Goal: Task Accomplishment & Management: Complete application form

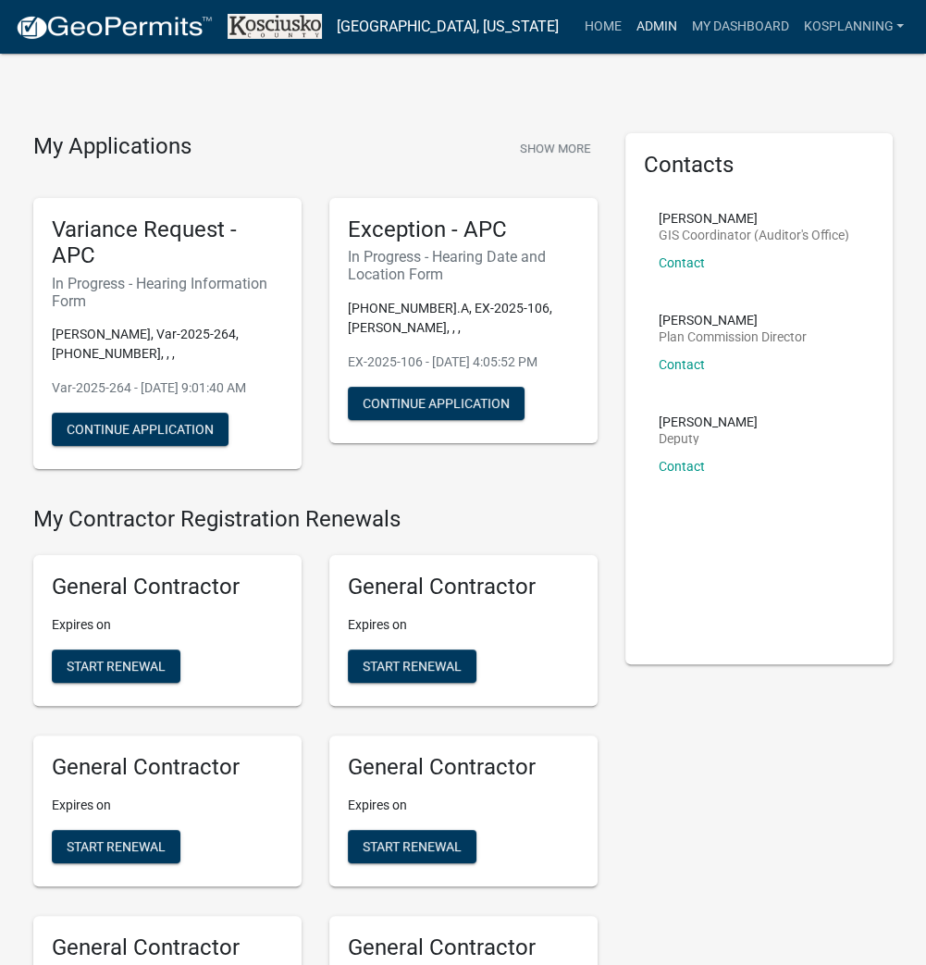
click at [674, 19] on link "Admin" at bounding box center [656, 26] width 56 height 35
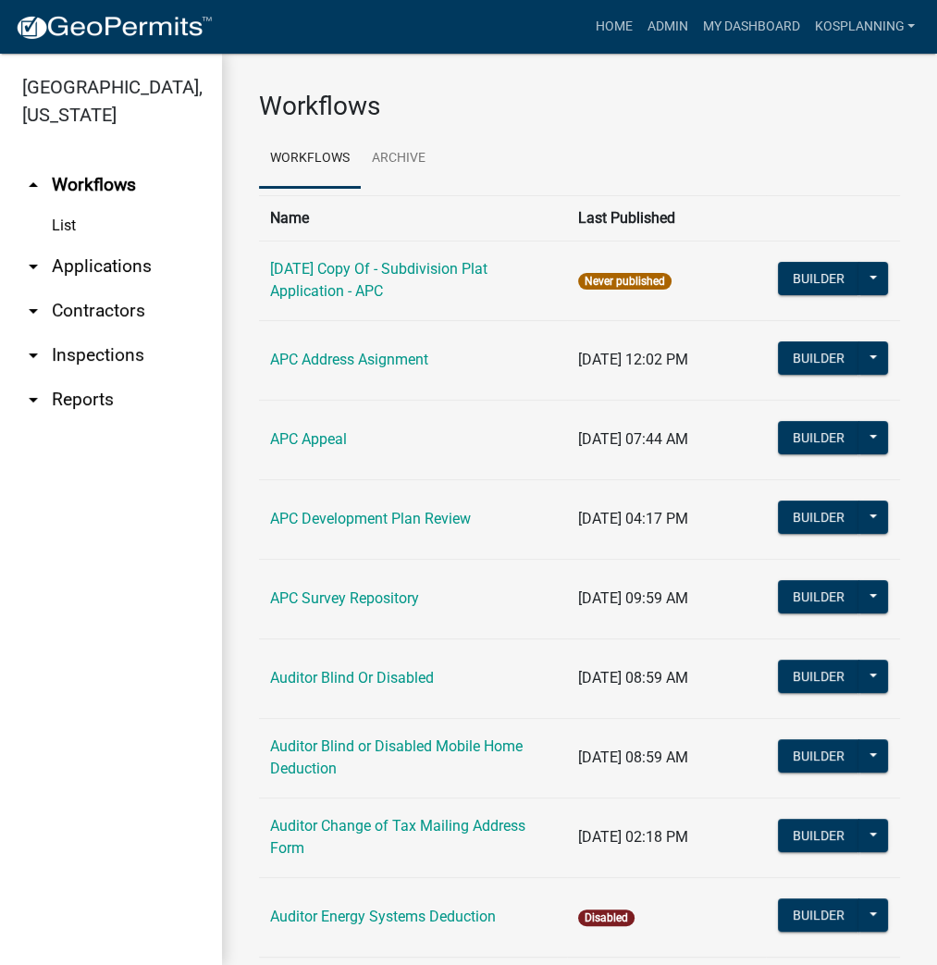
click at [126, 259] on link "arrow_drop_down Applications" at bounding box center [111, 266] width 222 height 44
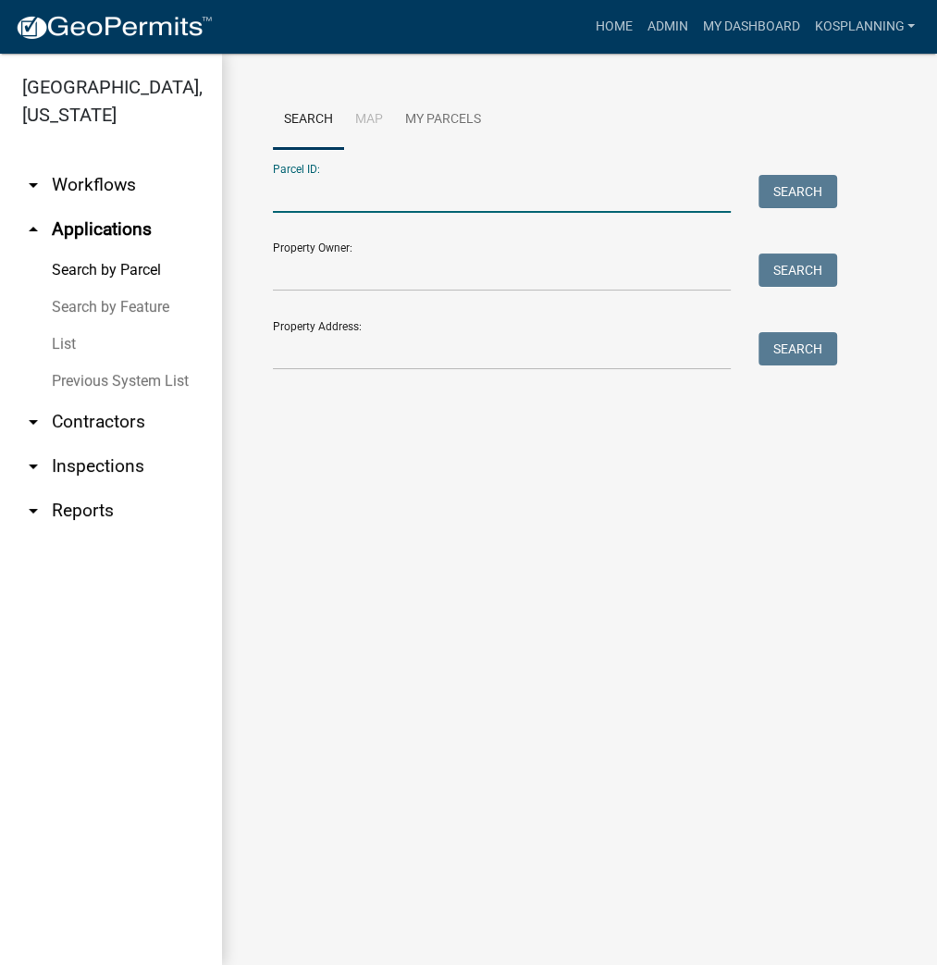
click at [294, 187] on input "Parcel ID:" at bounding box center [502, 194] width 458 height 38
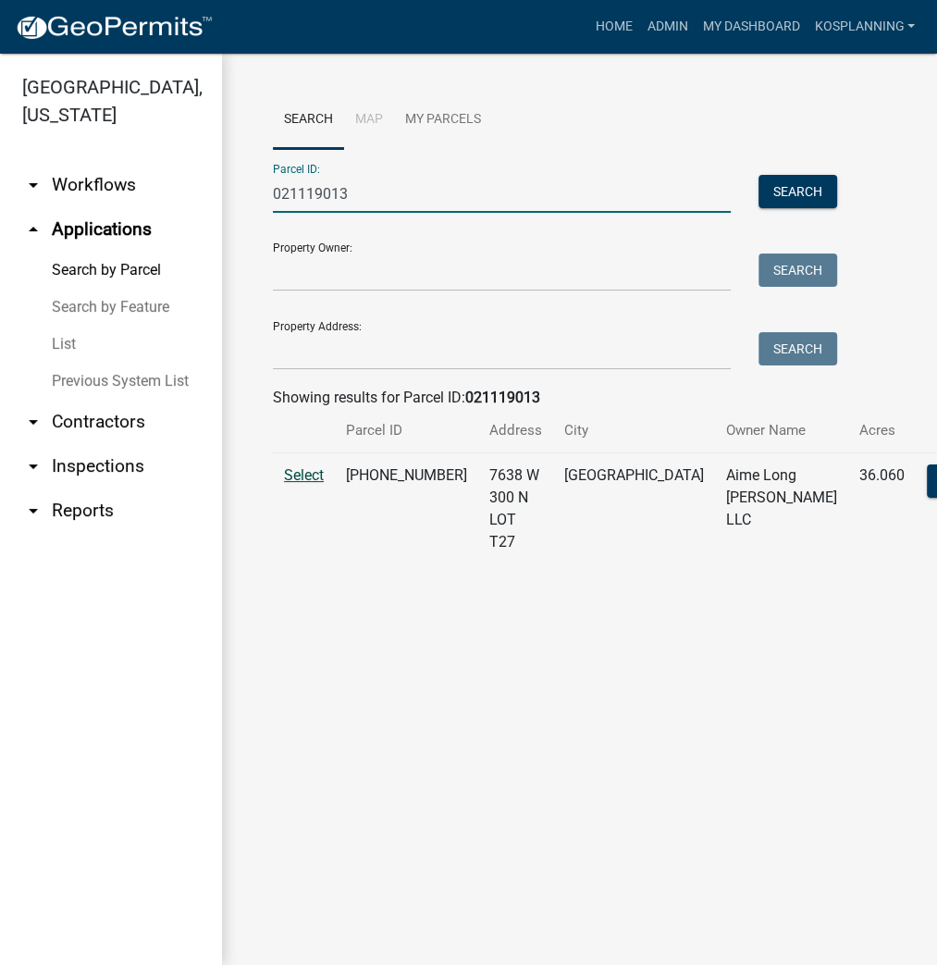
type input "021119013"
click at [306, 484] on span "Select" at bounding box center [304, 475] width 40 height 18
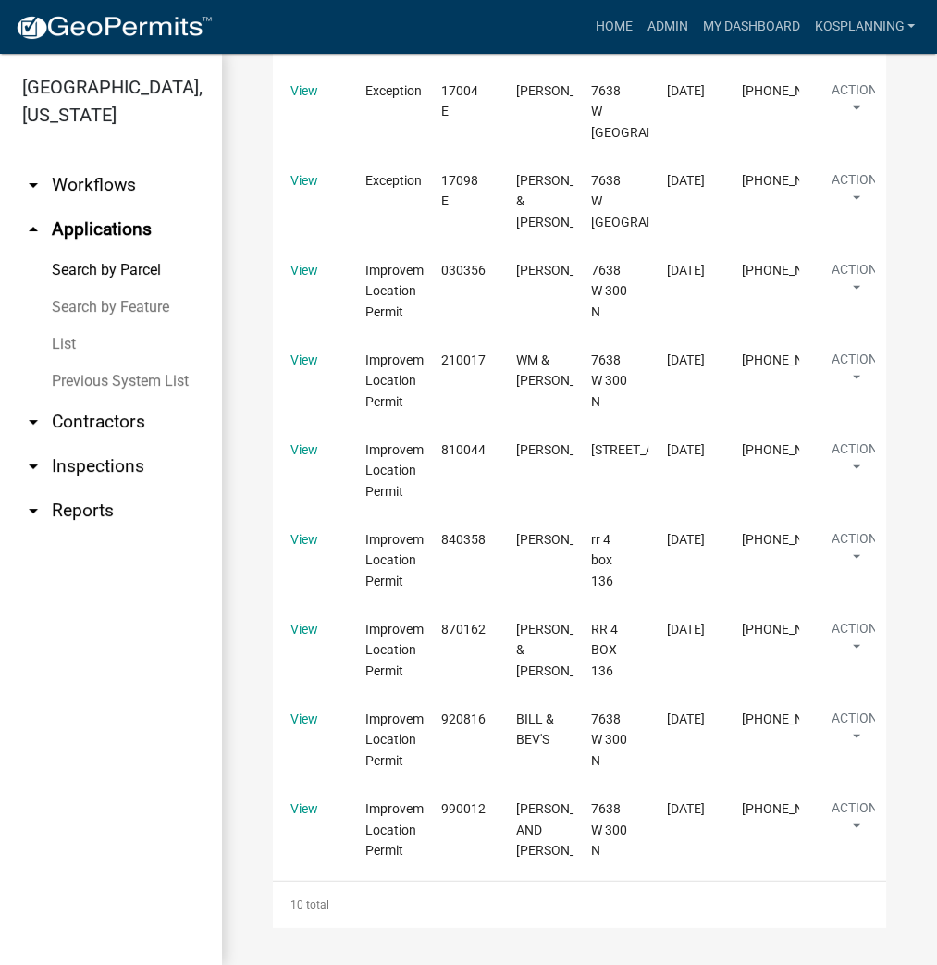
scroll to position [3257, 0]
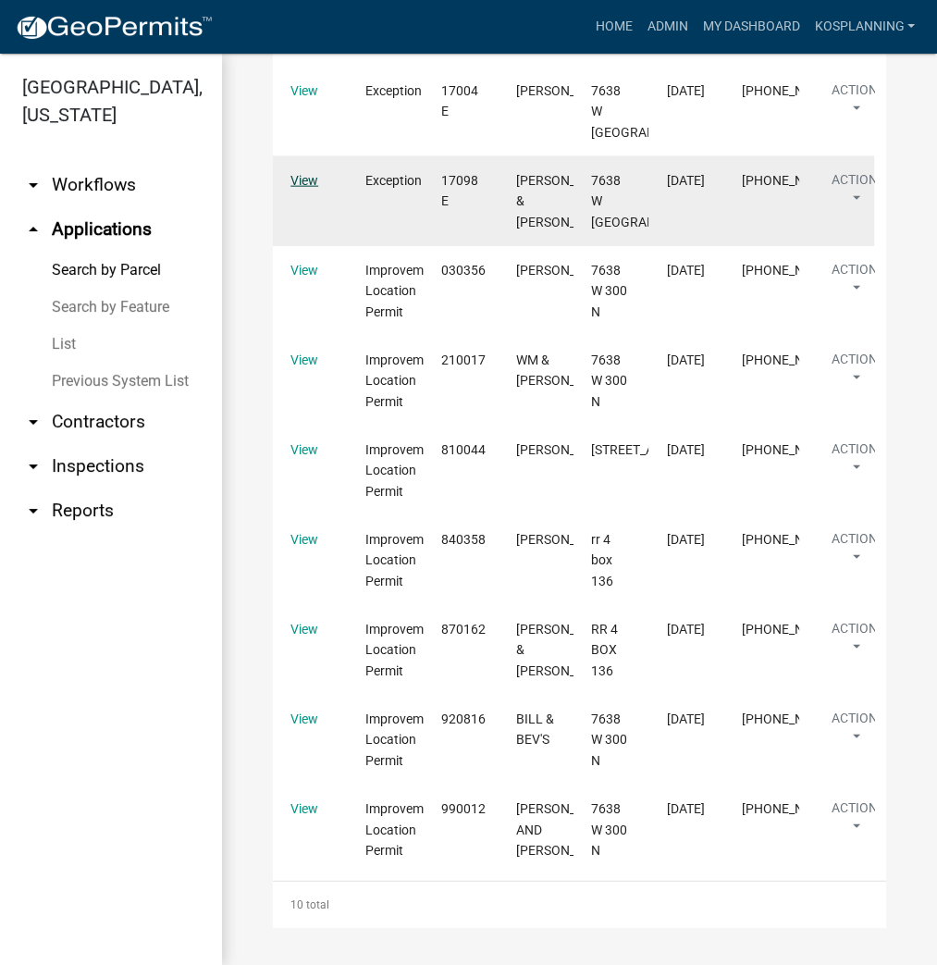
click at [311, 188] on link "View" at bounding box center [305, 180] width 28 height 15
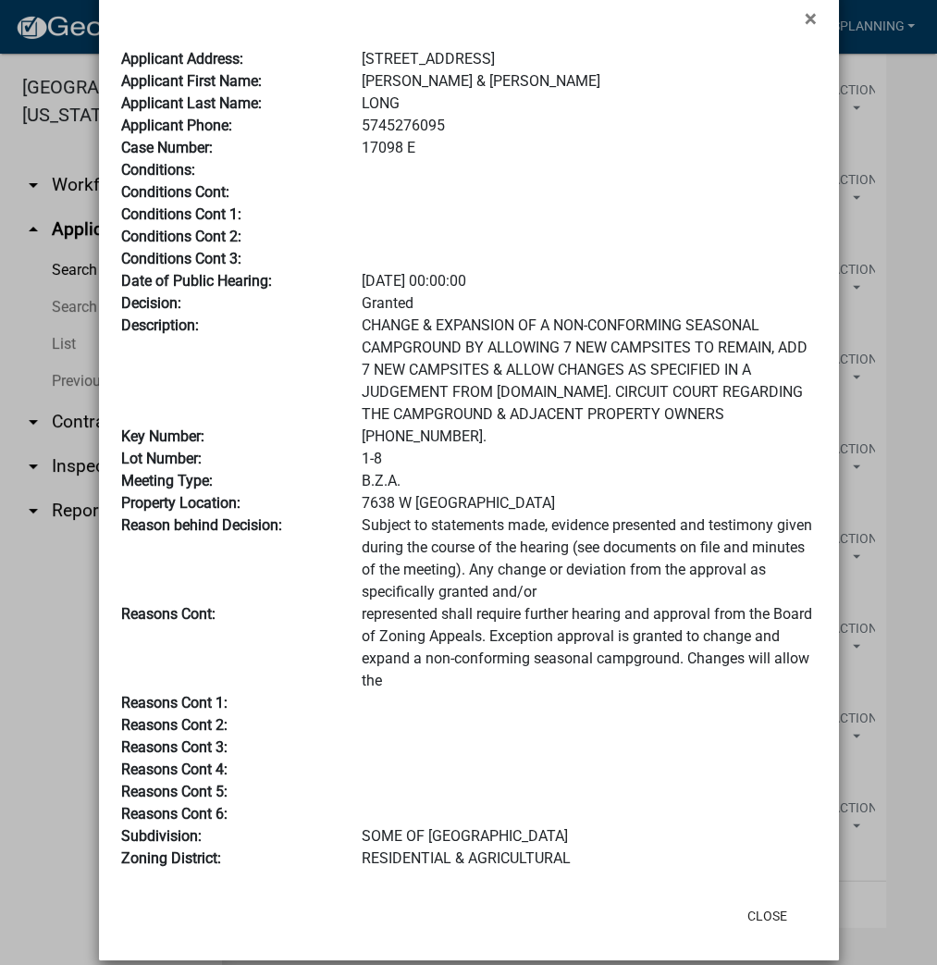
scroll to position [62, 0]
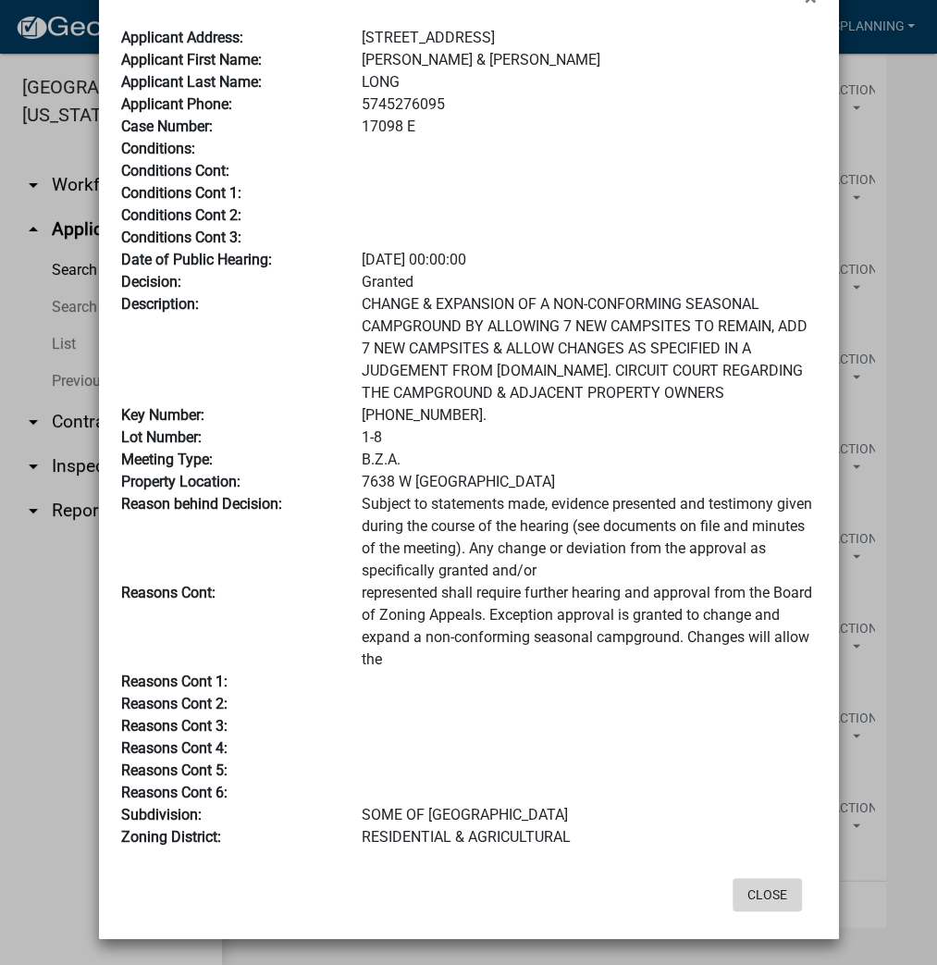
click at [761, 886] on button "Close" at bounding box center [767, 894] width 69 height 33
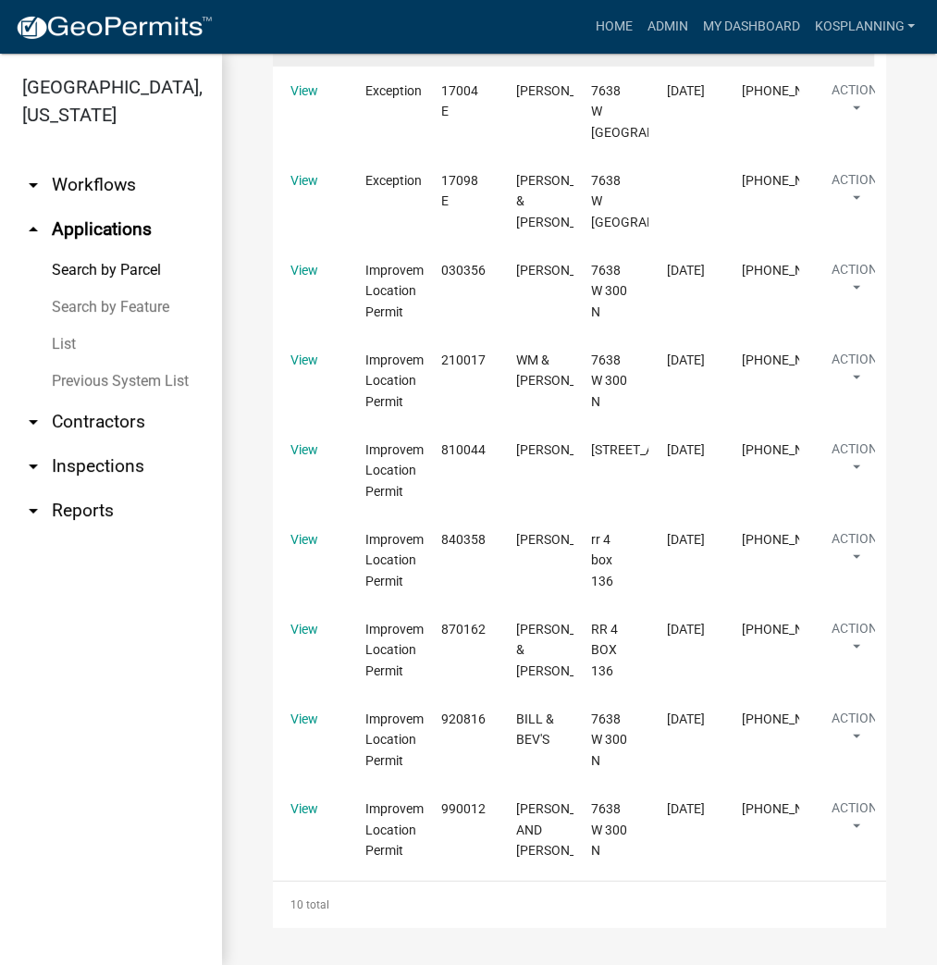
click at [302, 7] on link "View" at bounding box center [305, 0] width 28 height 15
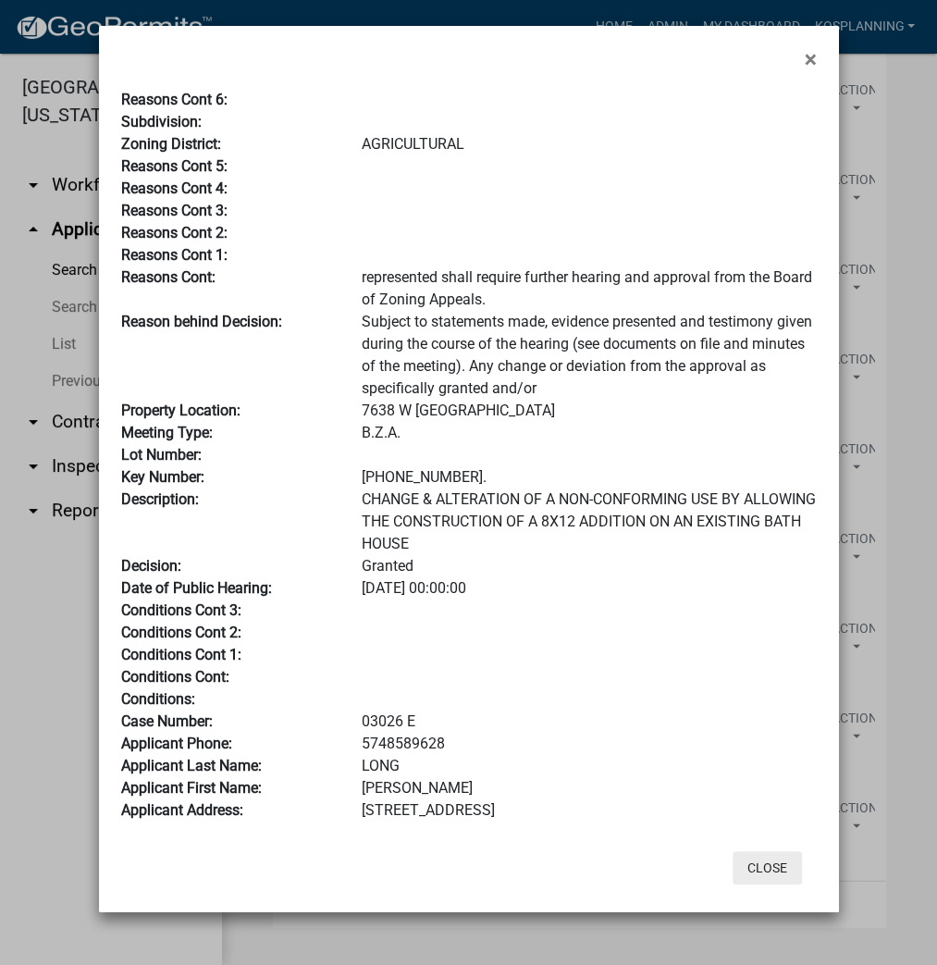
click at [761, 859] on button "Close" at bounding box center [767, 867] width 69 height 33
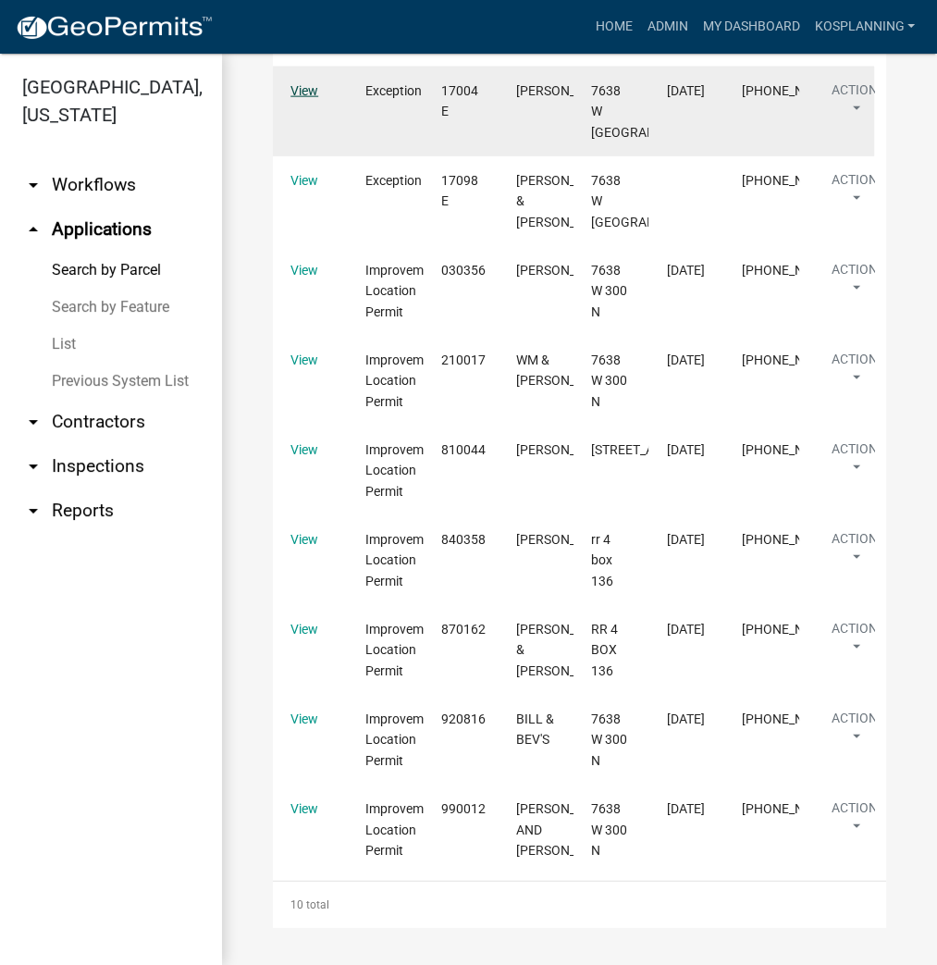
click at [307, 98] on link "View" at bounding box center [305, 90] width 28 height 15
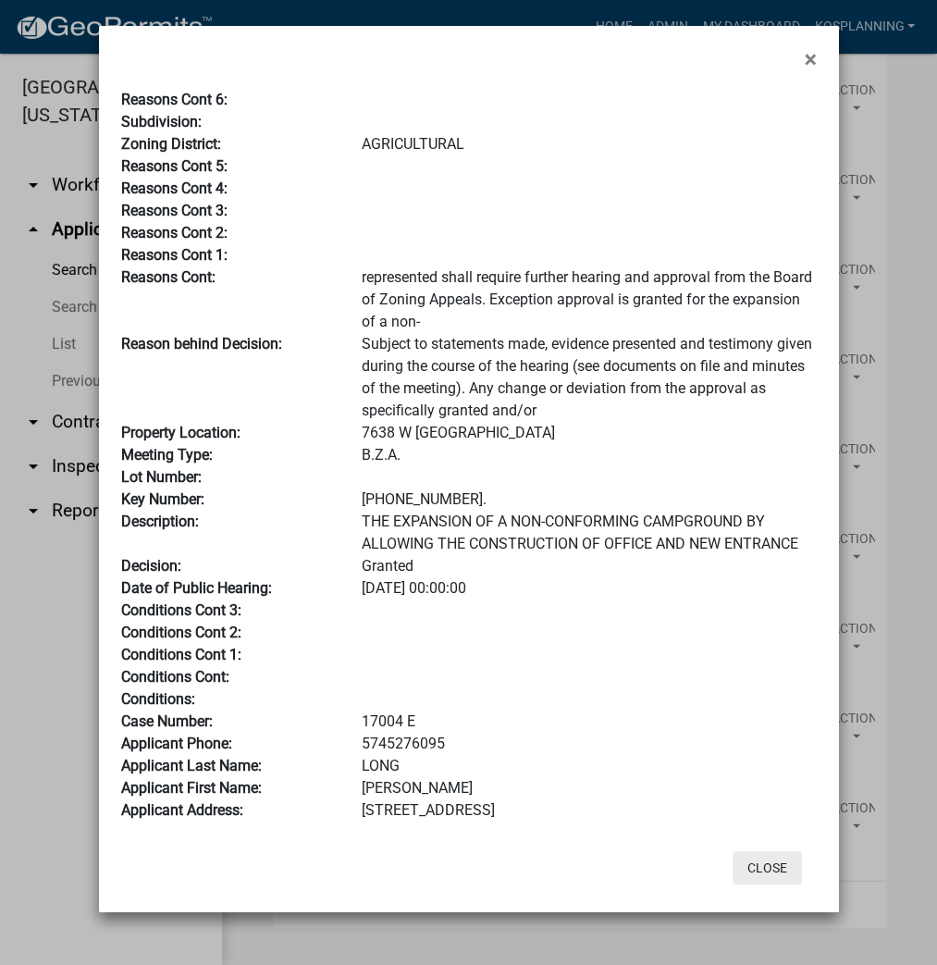
click at [771, 858] on button "Close" at bounding box center [767, 867] width 69 height 33
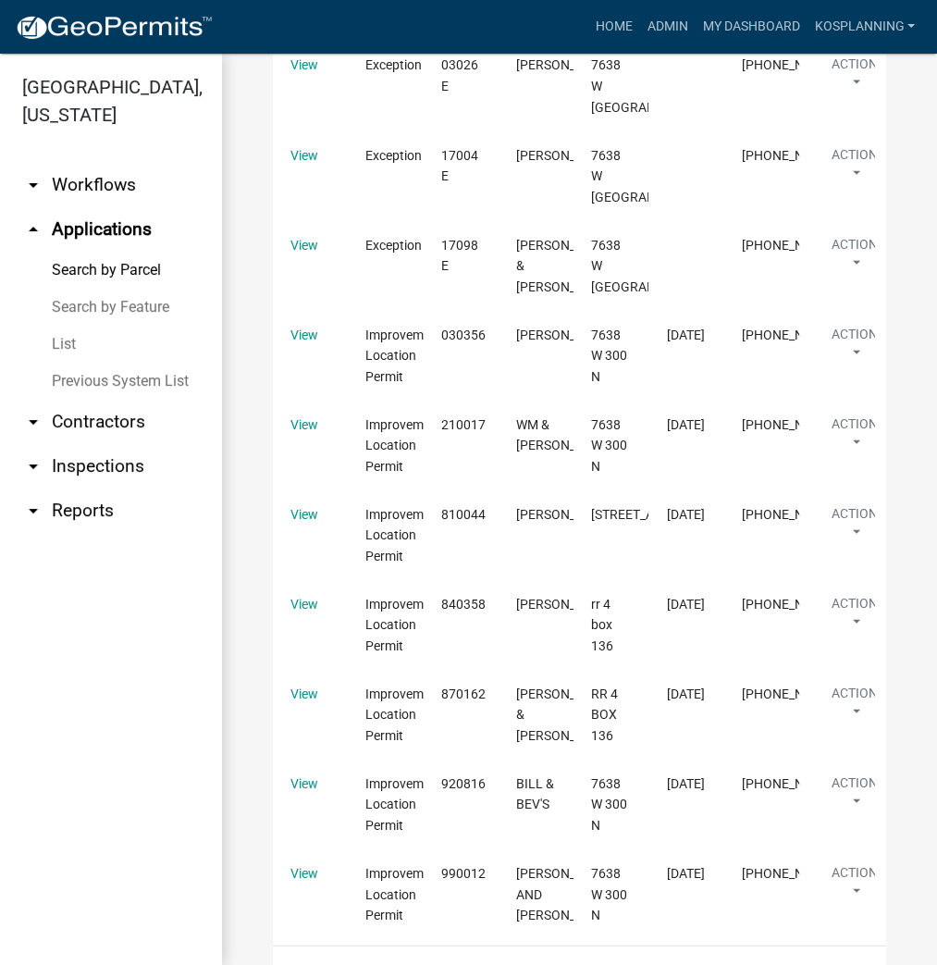
scroll to position [2690, 0]
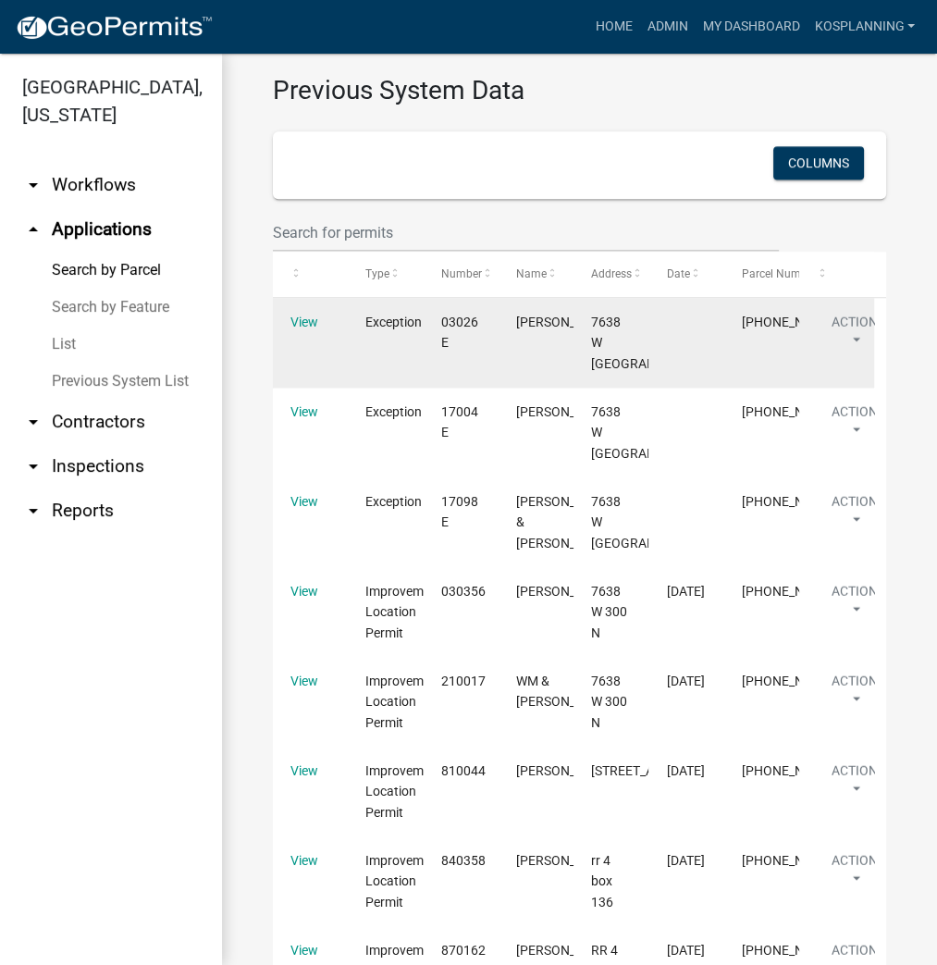
scroll to position [1391, 0]
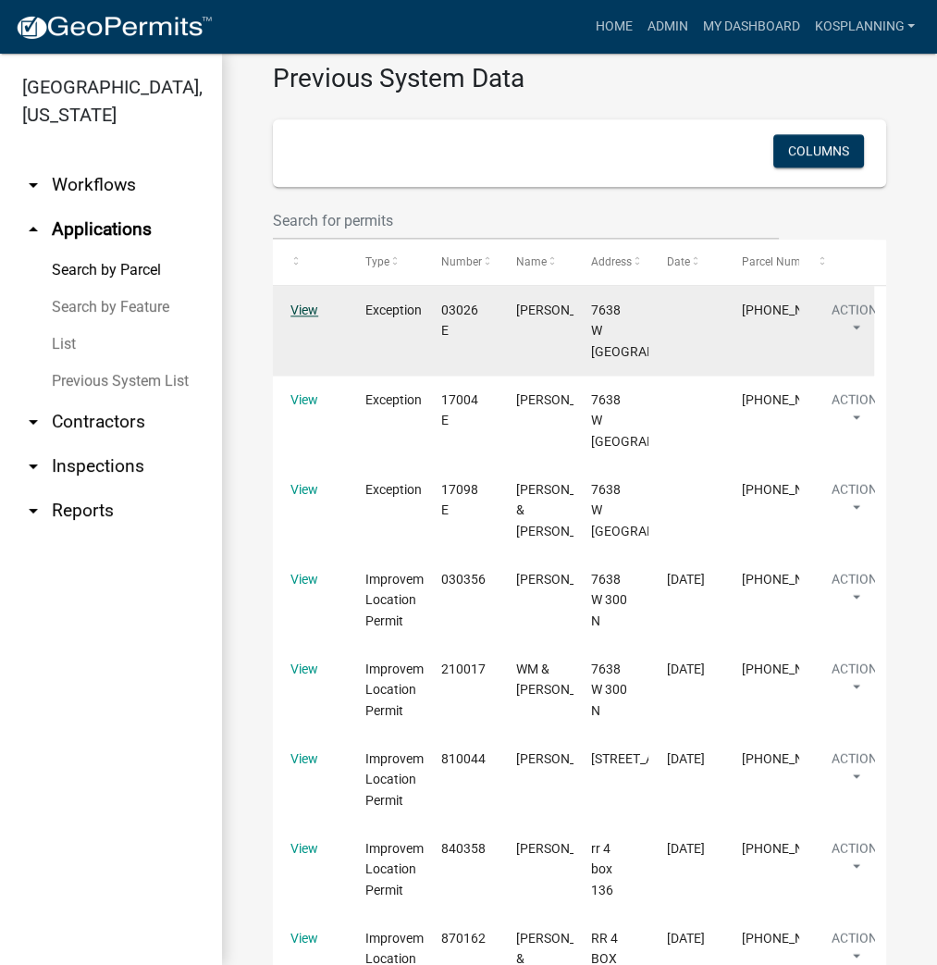
click at [311, 317] on link "View" at bounding box center [305, 310] width 28 height 15
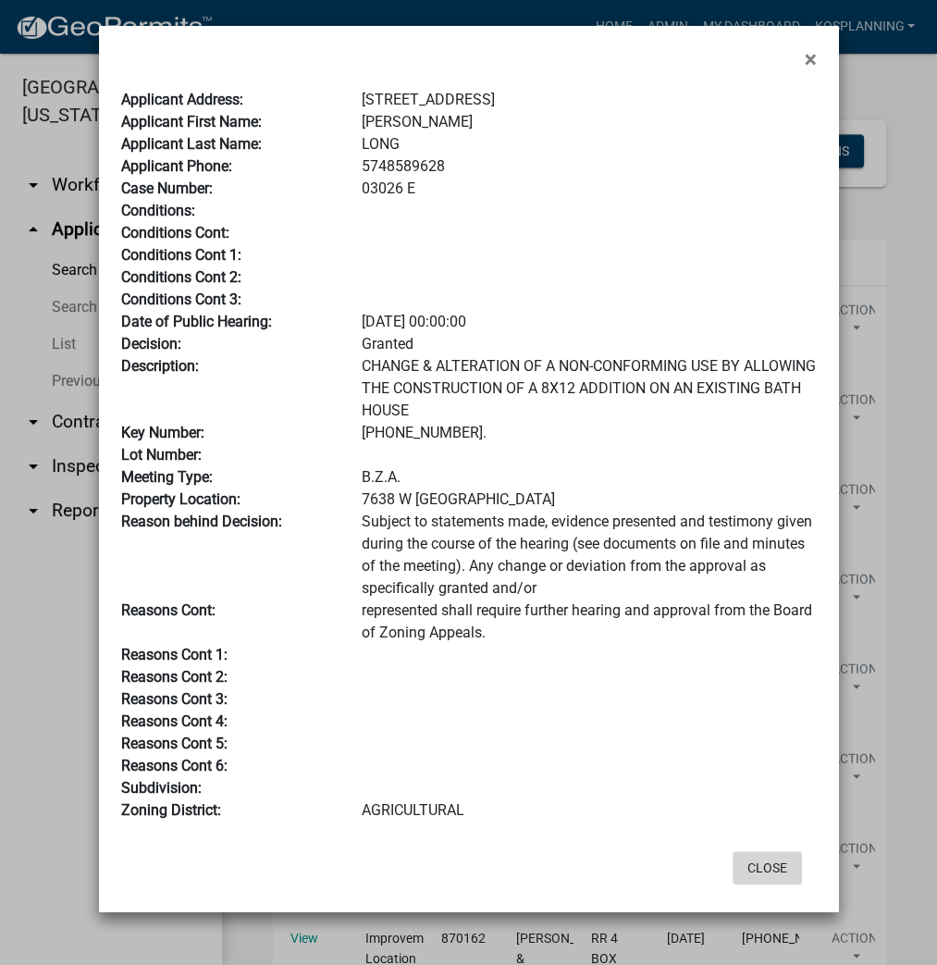
click at [758, 867] on button "Close" at bounding box center [767, 867] width 69 height 33
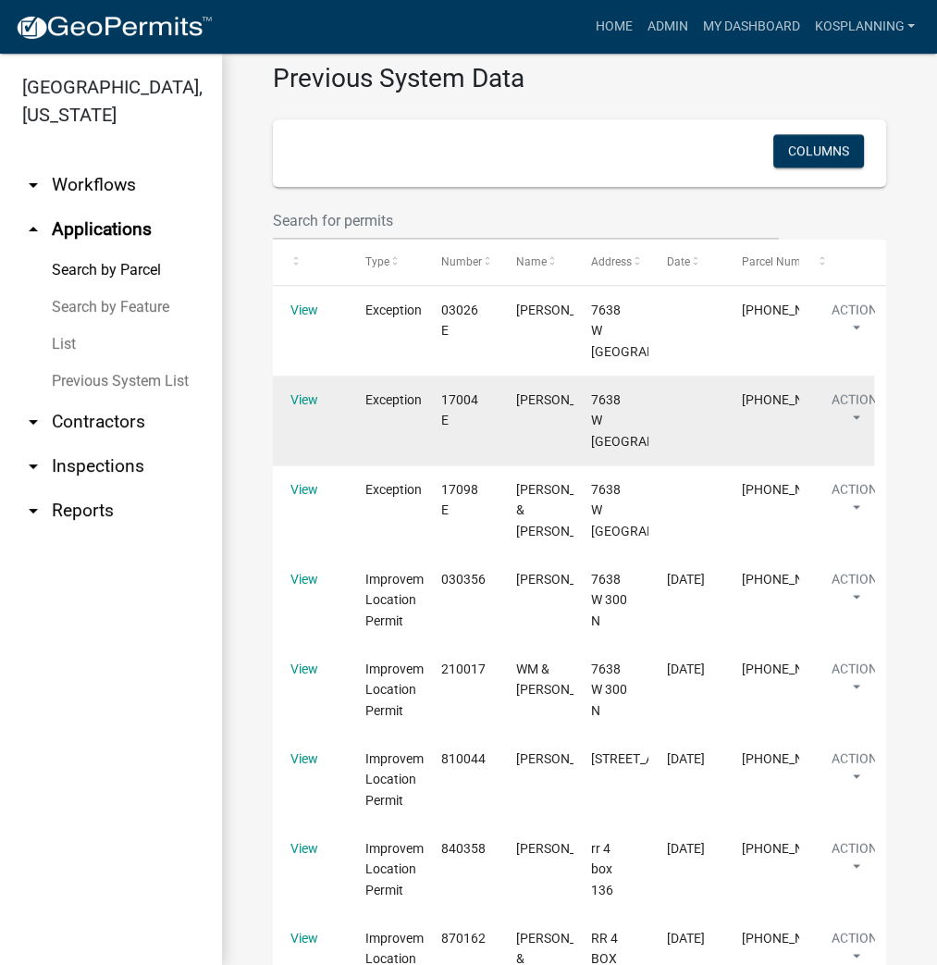
click at [298, 411] on div "View" at bounding box center [311, 400] width 40 height 21
click at [302, 407] on link "View" at bounding box center [305, 399] width 28 height 15
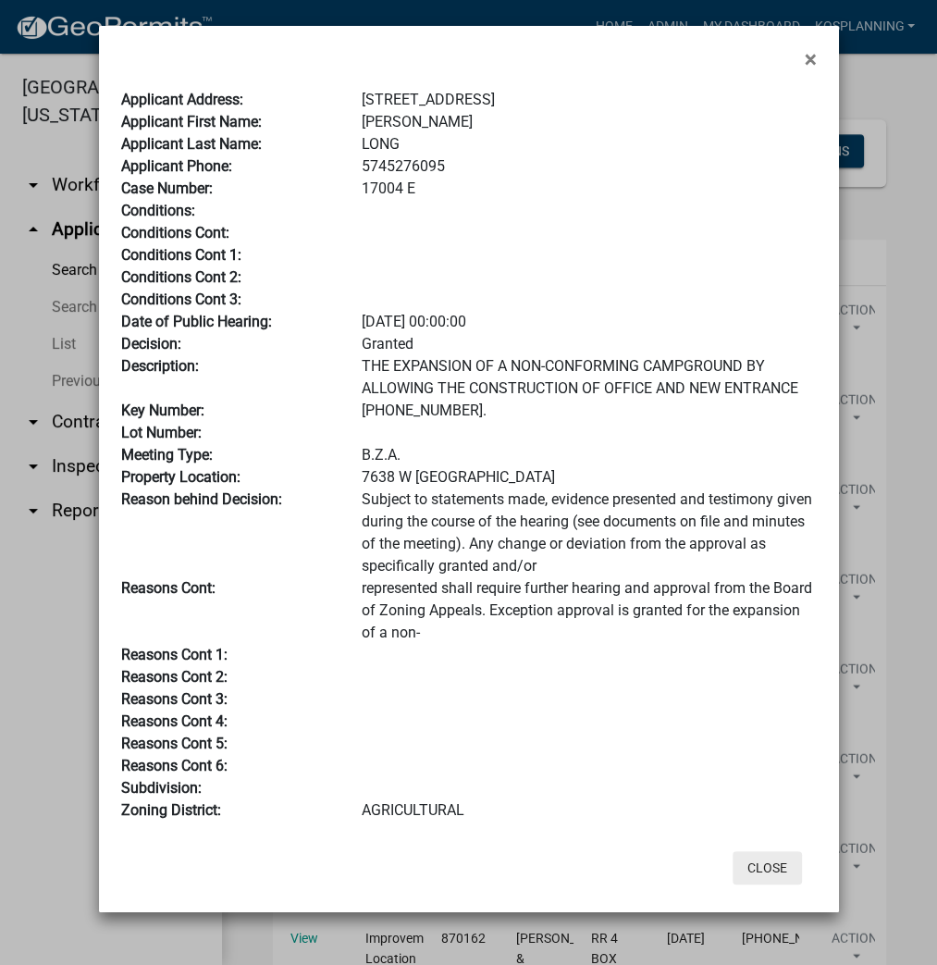
click at [757, 872] on button "Close" at bounding box center [767, 867] width 69 height 33
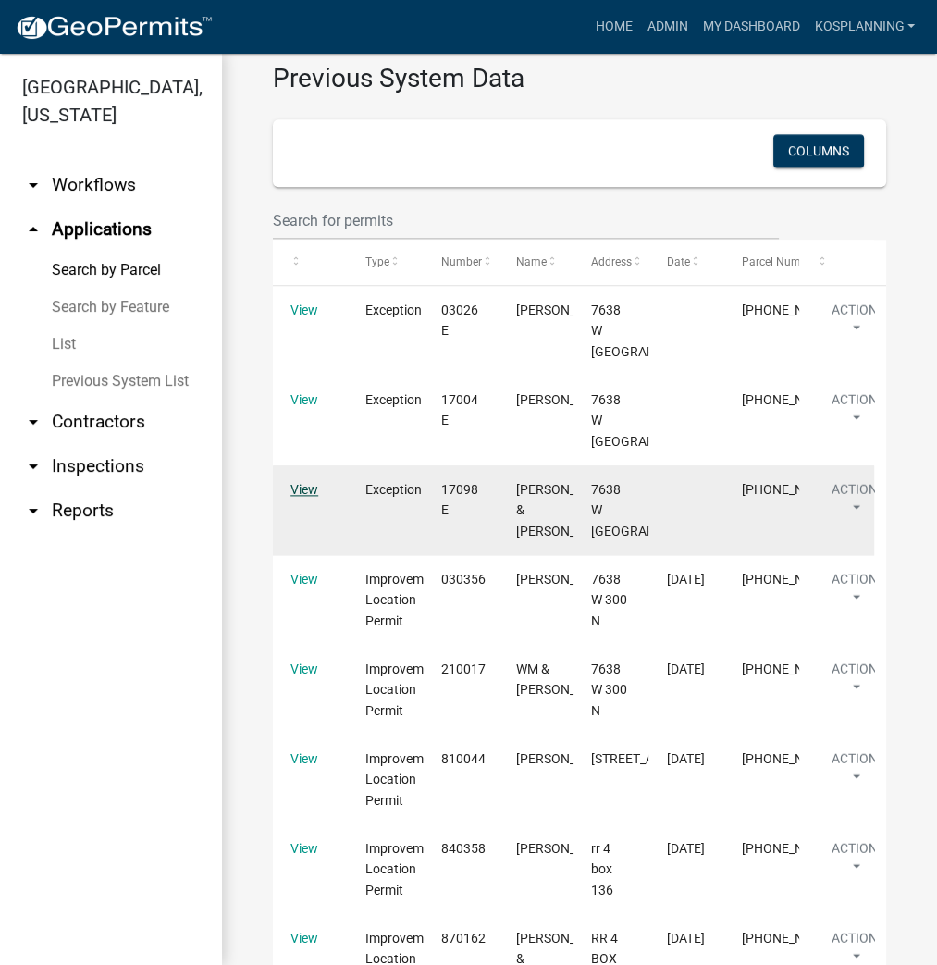
click at [303, 497] on link "View" at bounding box center [305, 489] width 28 height 15
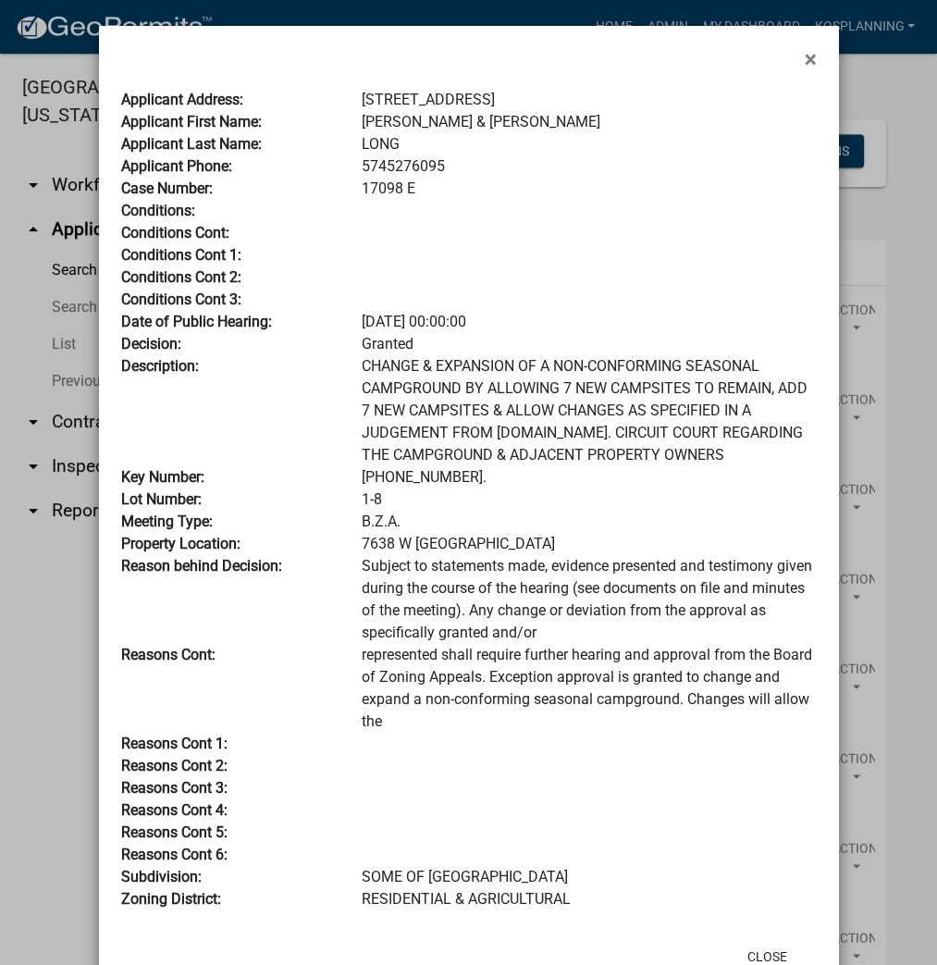
scroll to position [0, 0]
click at [757, 958] on button "Close" at bounding box center [767, 956] width 69 height 33
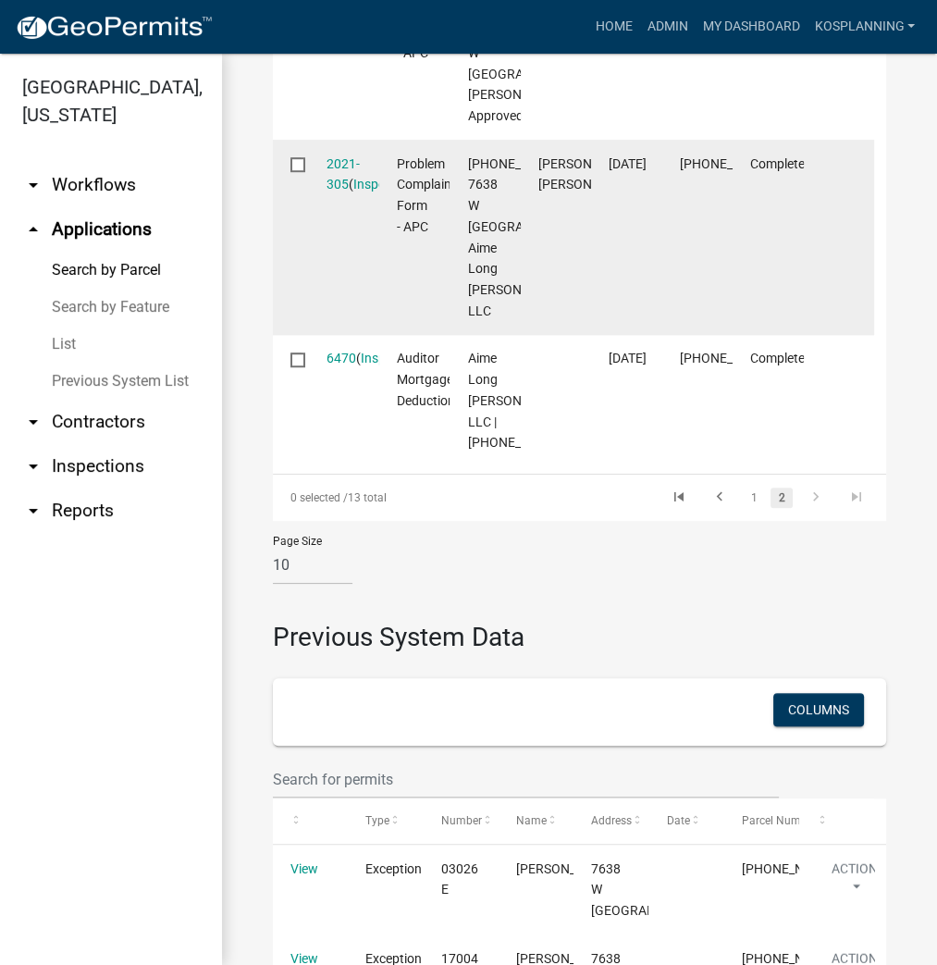
scroll to position [947, 0]
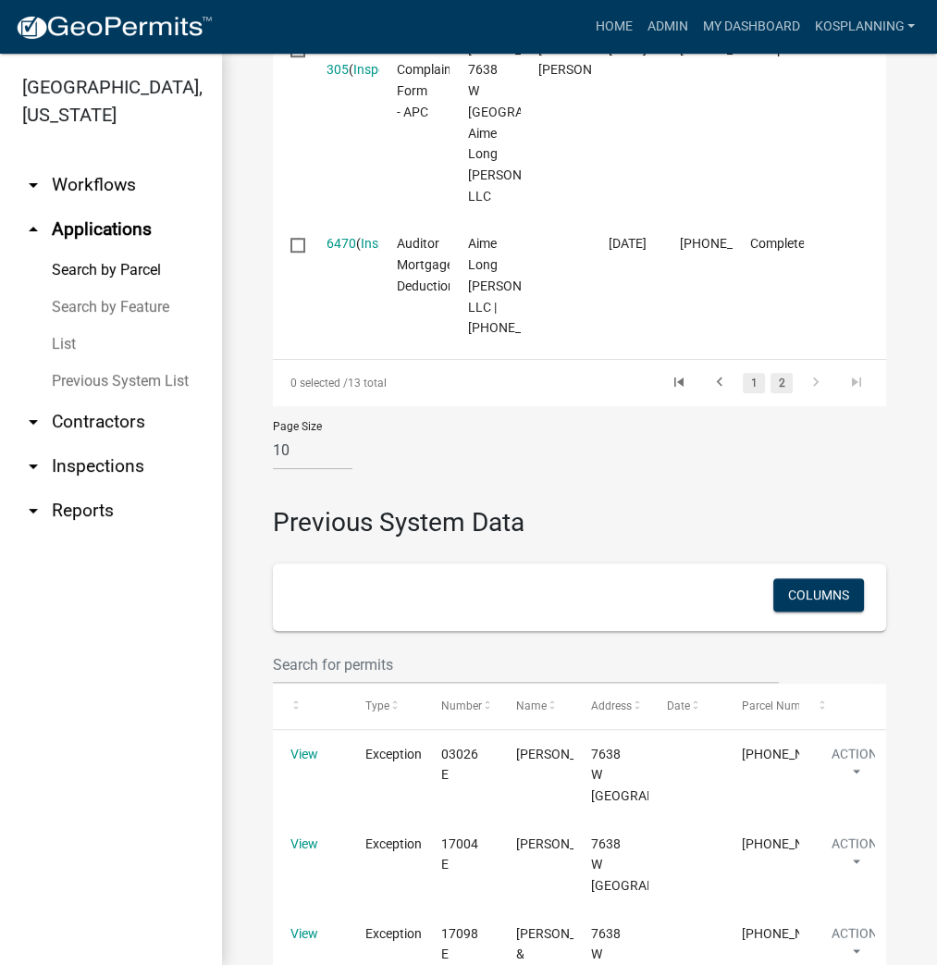
click at [743, 393] on link "1" at bounding box center [754, 383] width 22 height 20
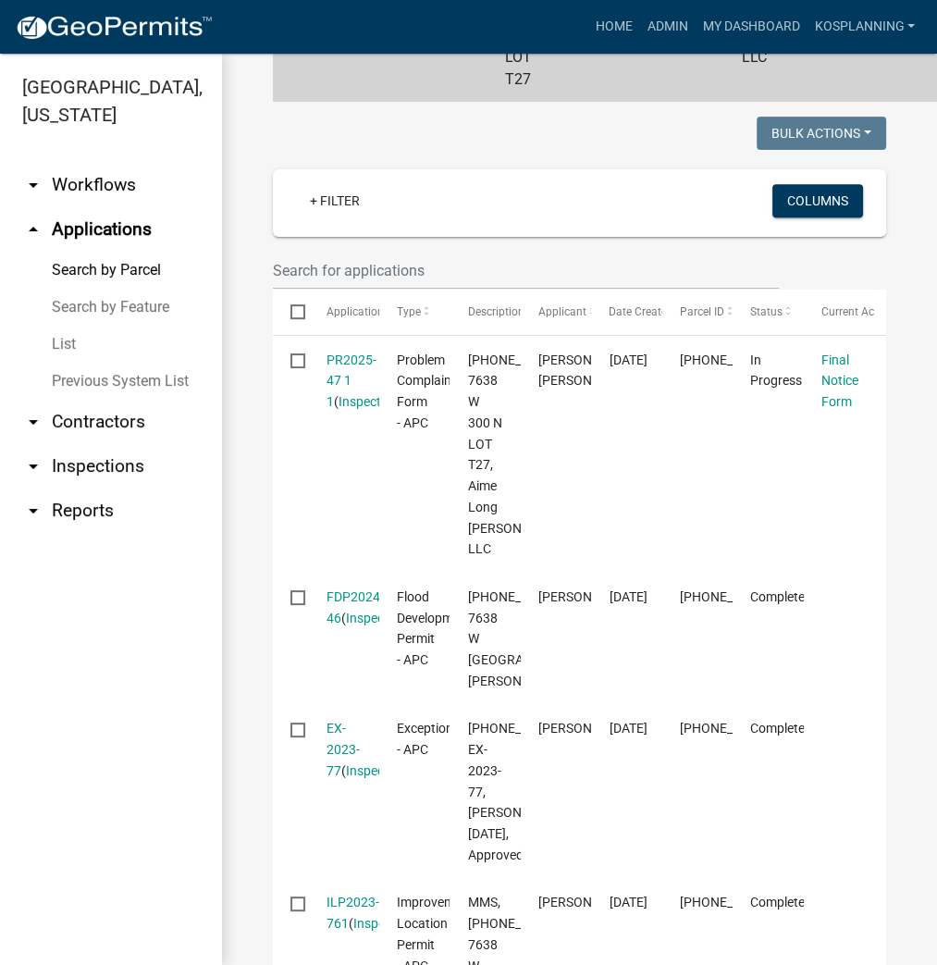
scroll to position [355, 0]
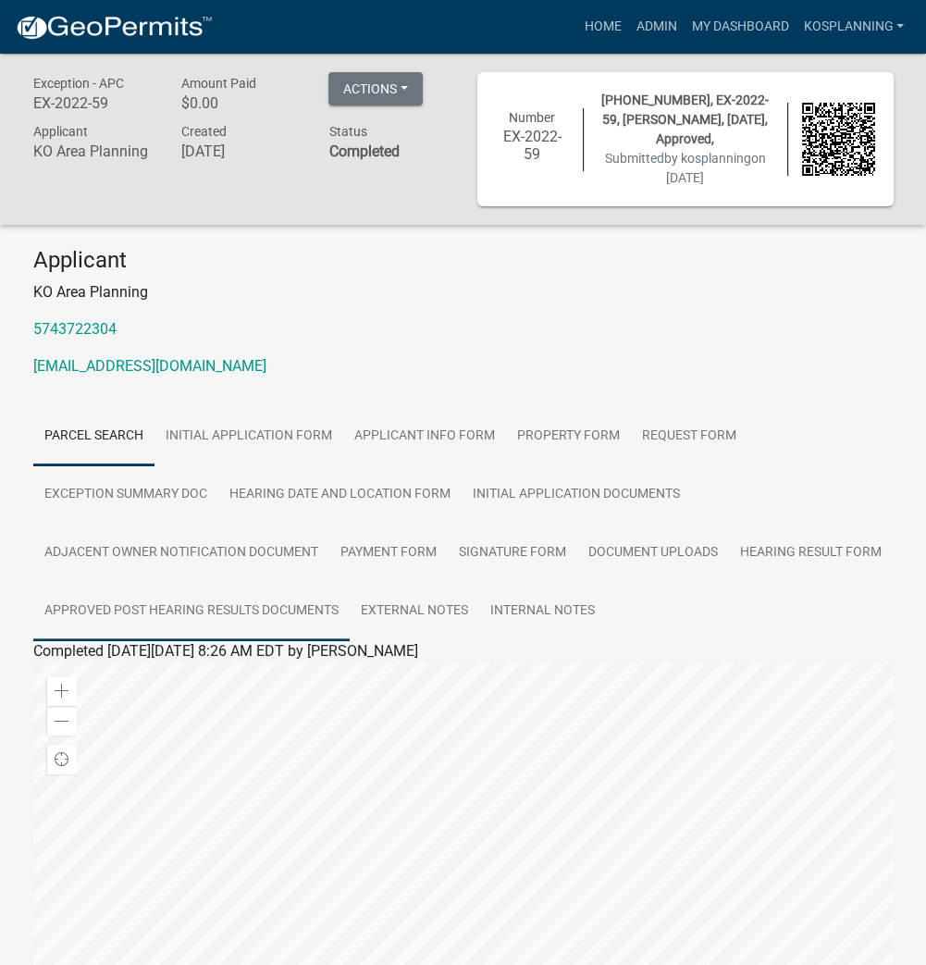
click at [203, 611] on link "Approved Post Hearing Results Documents" at bounding box center [191, 611] width 316 height 59
click at [305, 674] on link "Approved Post Hearing Results Documents" at bounding box center [173, 673] width 280 height 18
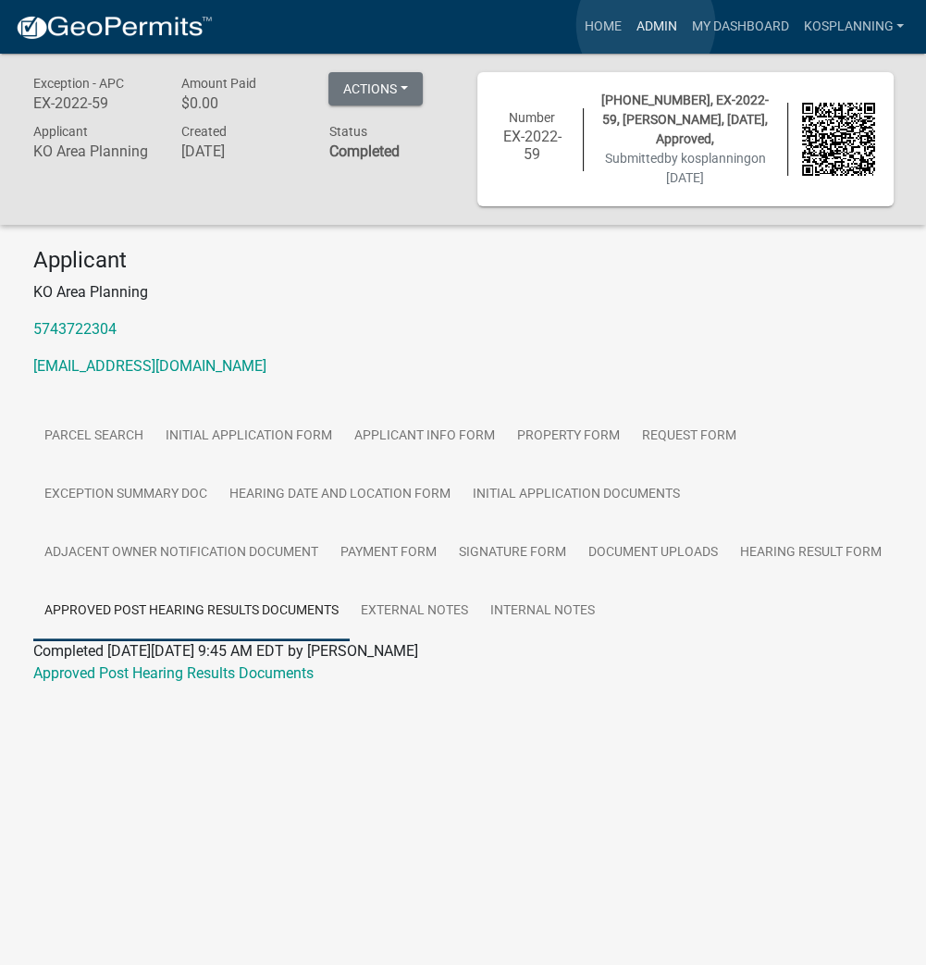
click at [647, 24] on link "Admin" at bounding box center [656, 26] width 56 height 35
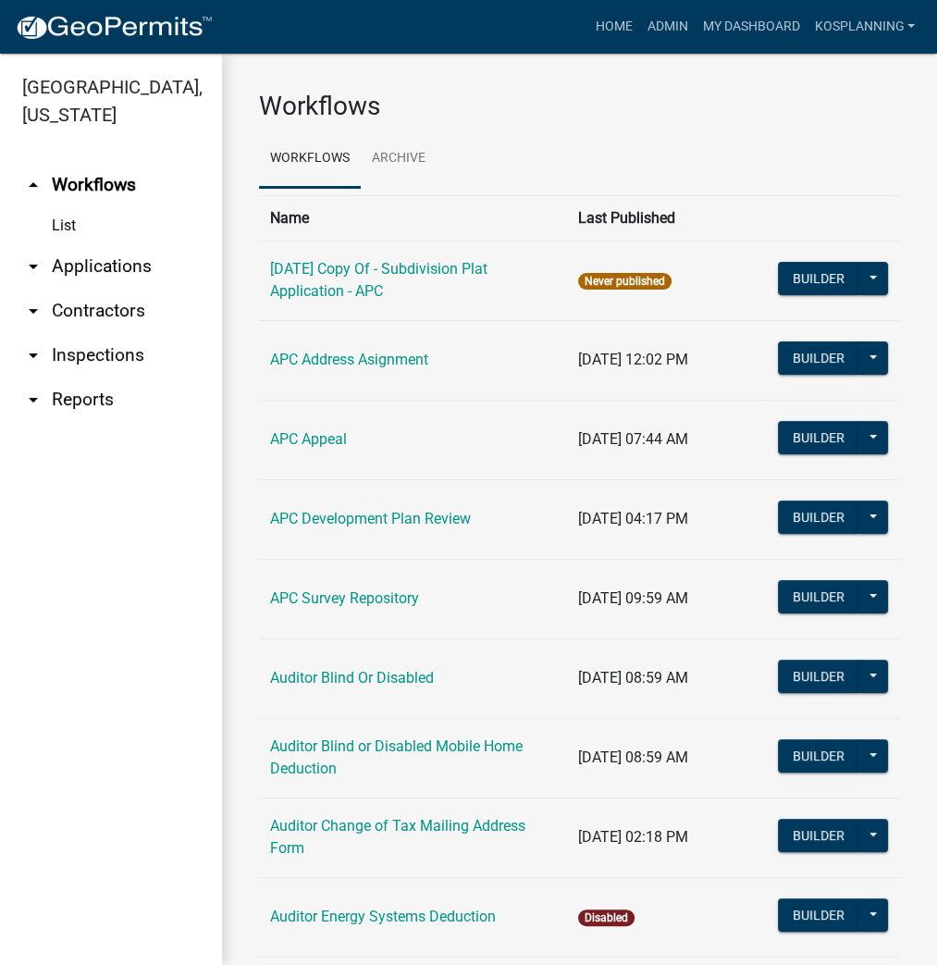
click at [114, 259] on link "arrow_drop_down Applications" at bounding box center [111, 266] width 222 height 44
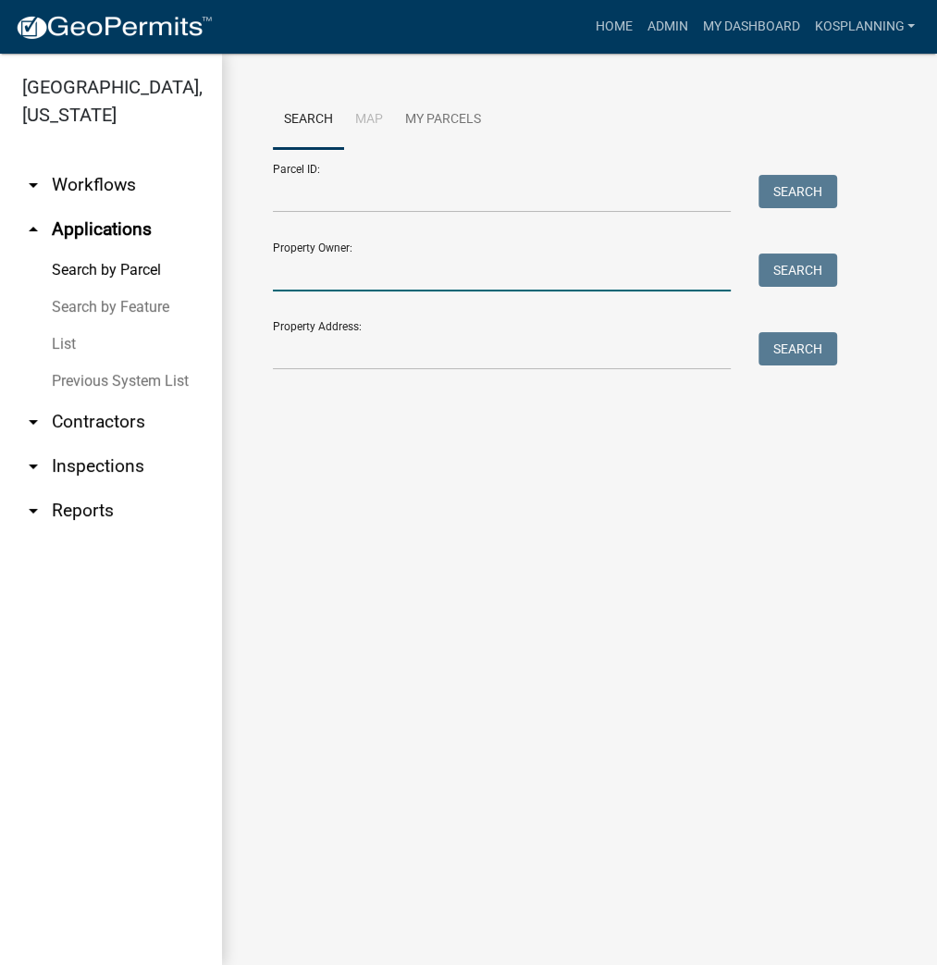
click at [295, 274] on input "Property Owner:" at bounding box center [502, 273] width 458 height 38
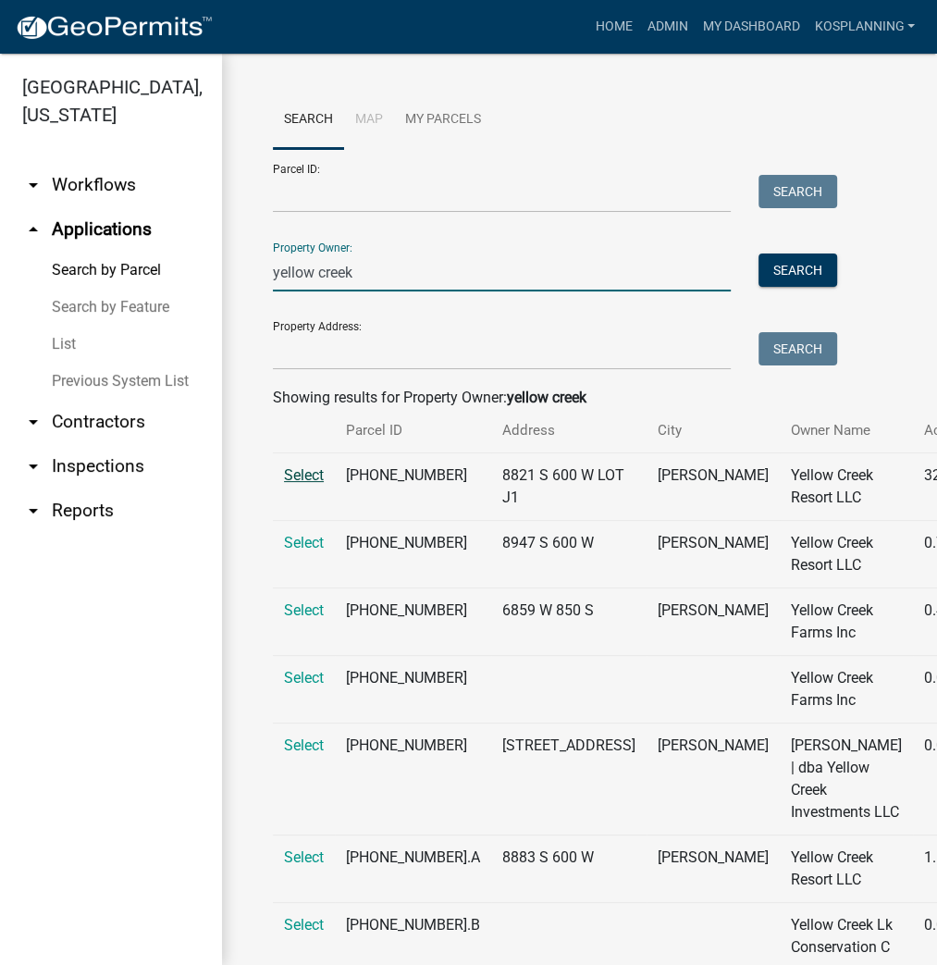
type input "yellow creek"
click at [313, 484] on span "Select" at bounding box center [304, 475] width 40 height 18
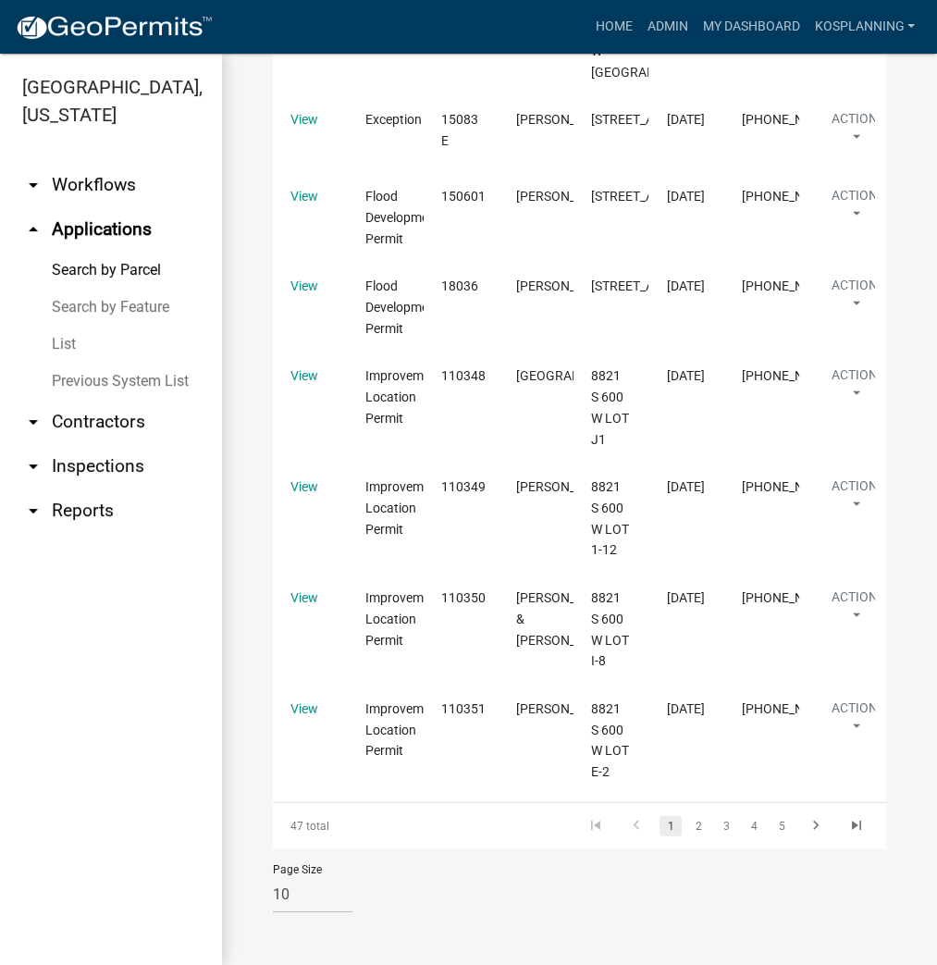
scroll to position [3405, 0]
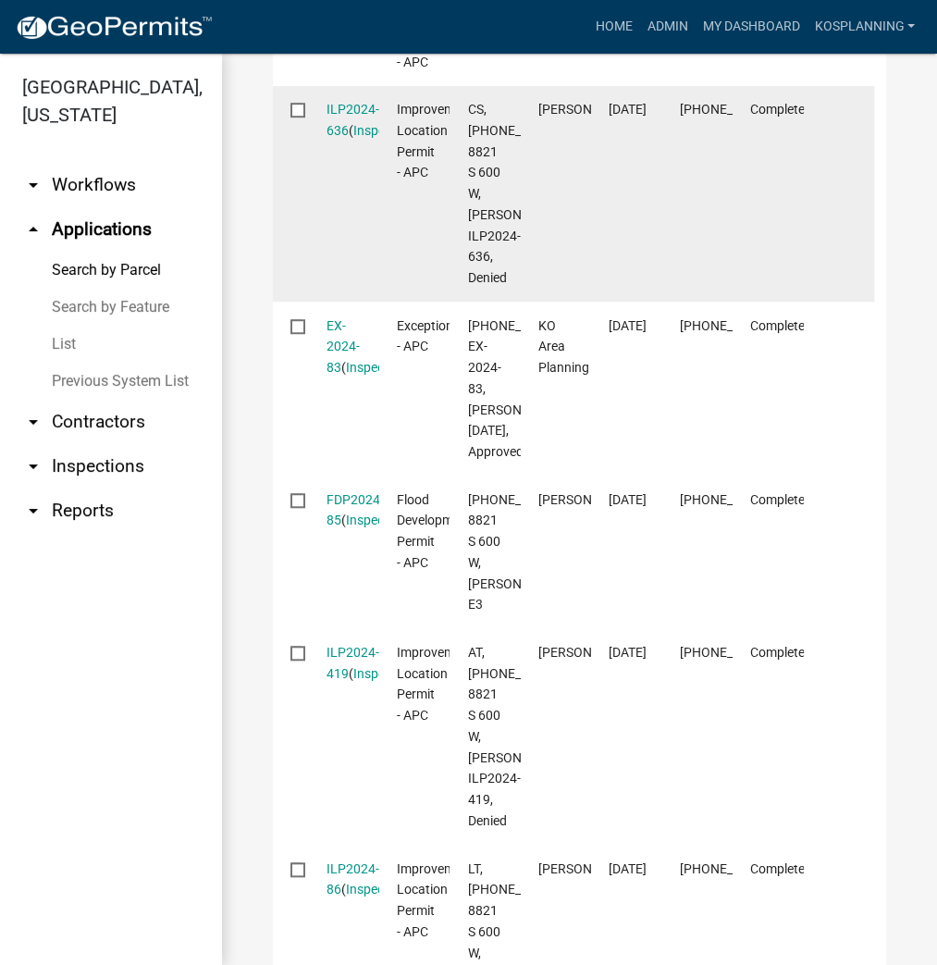
scroll to position [711, 0]
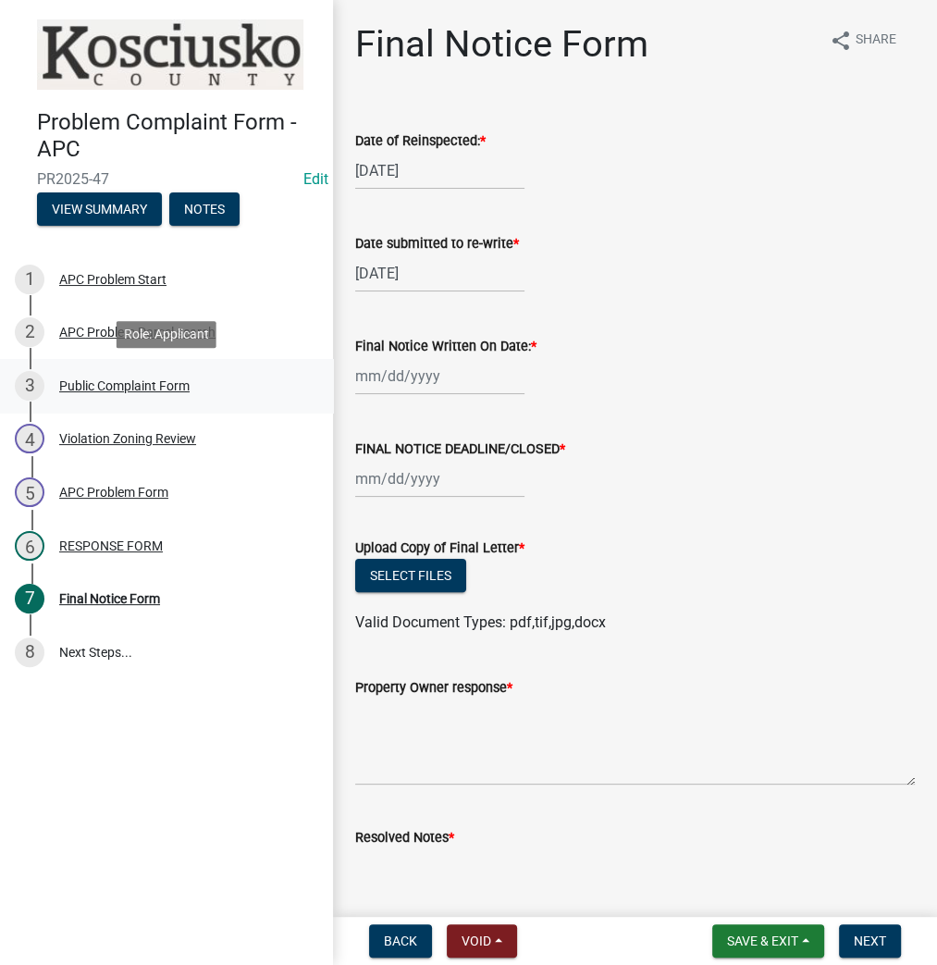
click at [130, 385] on div "Public Complaint Form" at bounding box center [124, 385] width 130 height 13
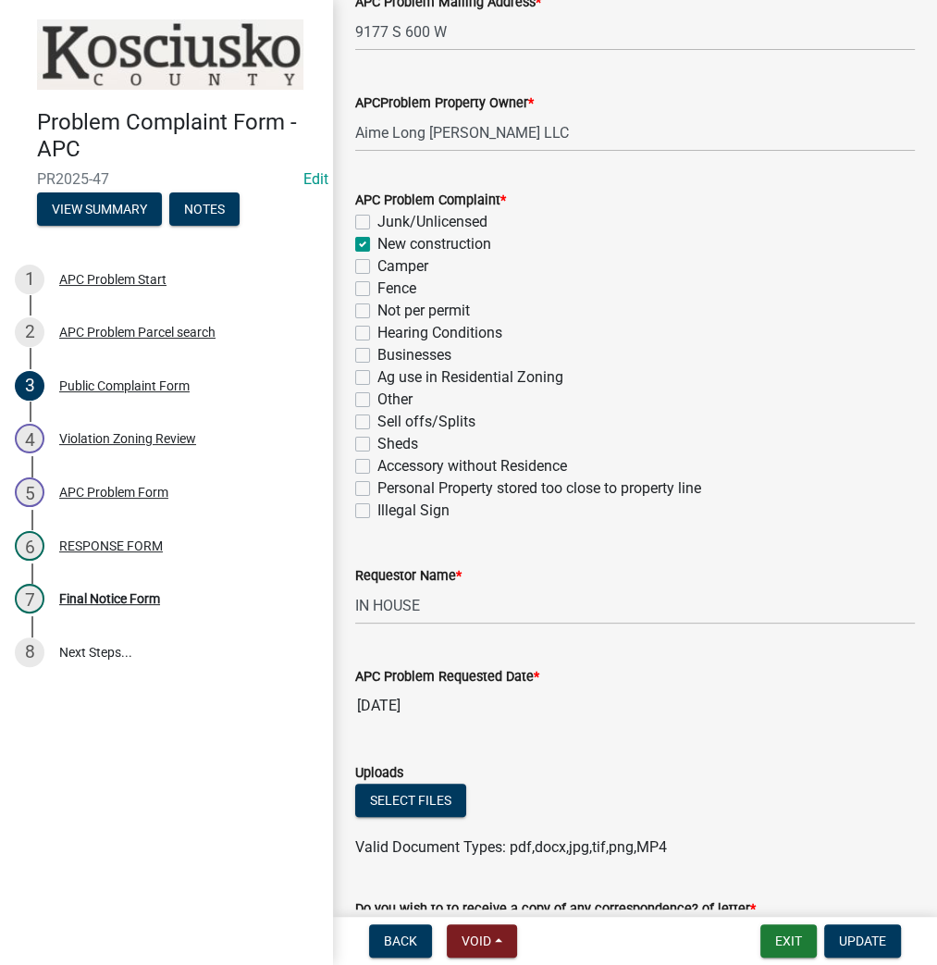
scroll to position [518, 0]
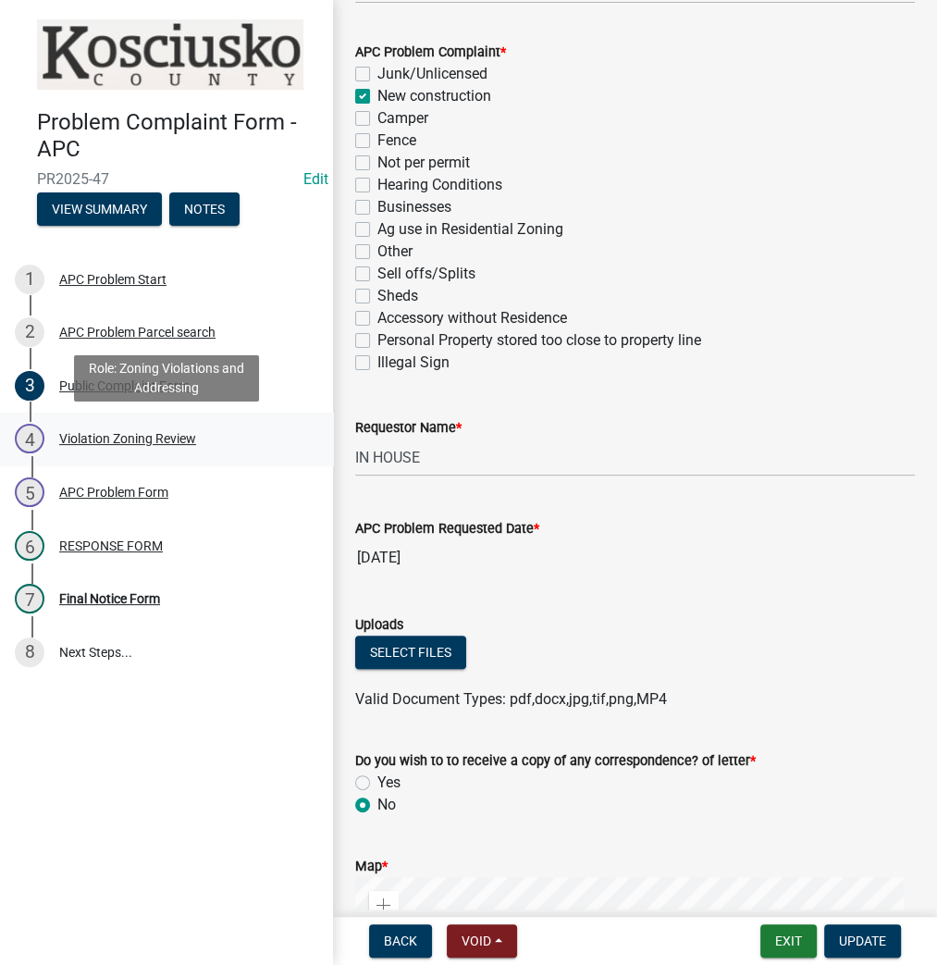
click at [121, 437] on div "Violation Zoning Review" at bounding box center [127, 438] width 137 height 13
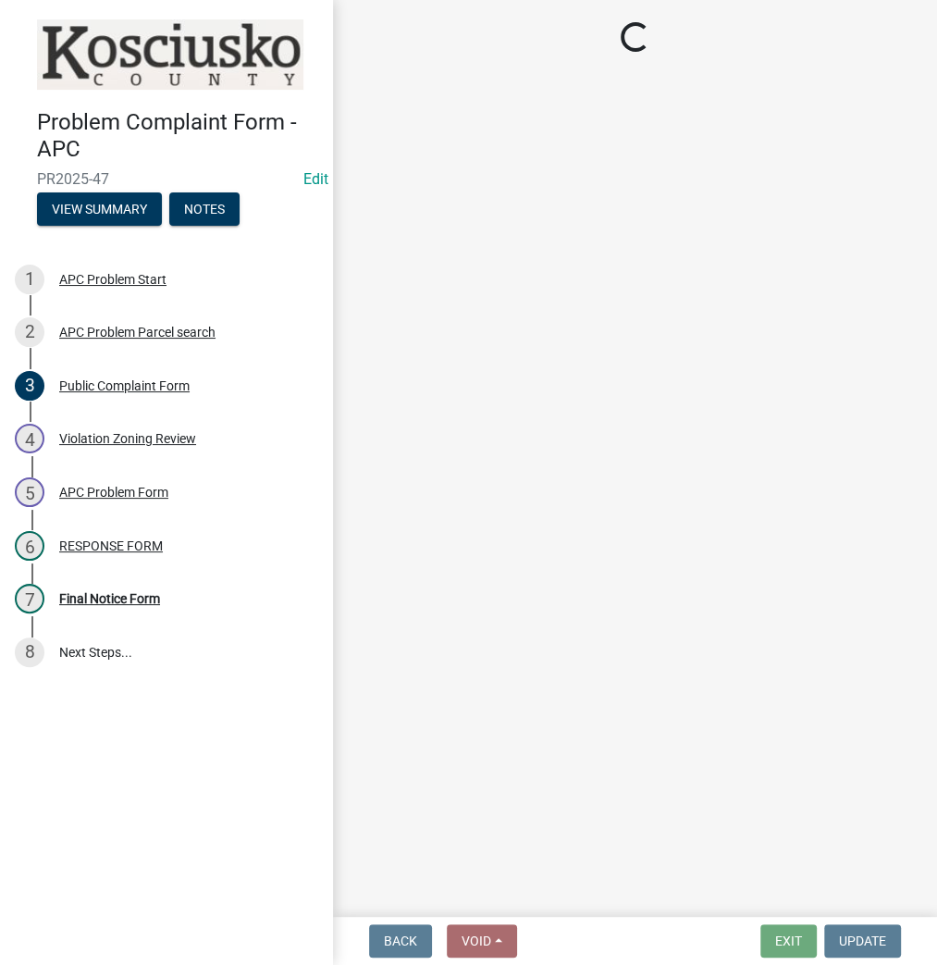
select select "ea119d11-e52e-4559-b746-af06211fe819"
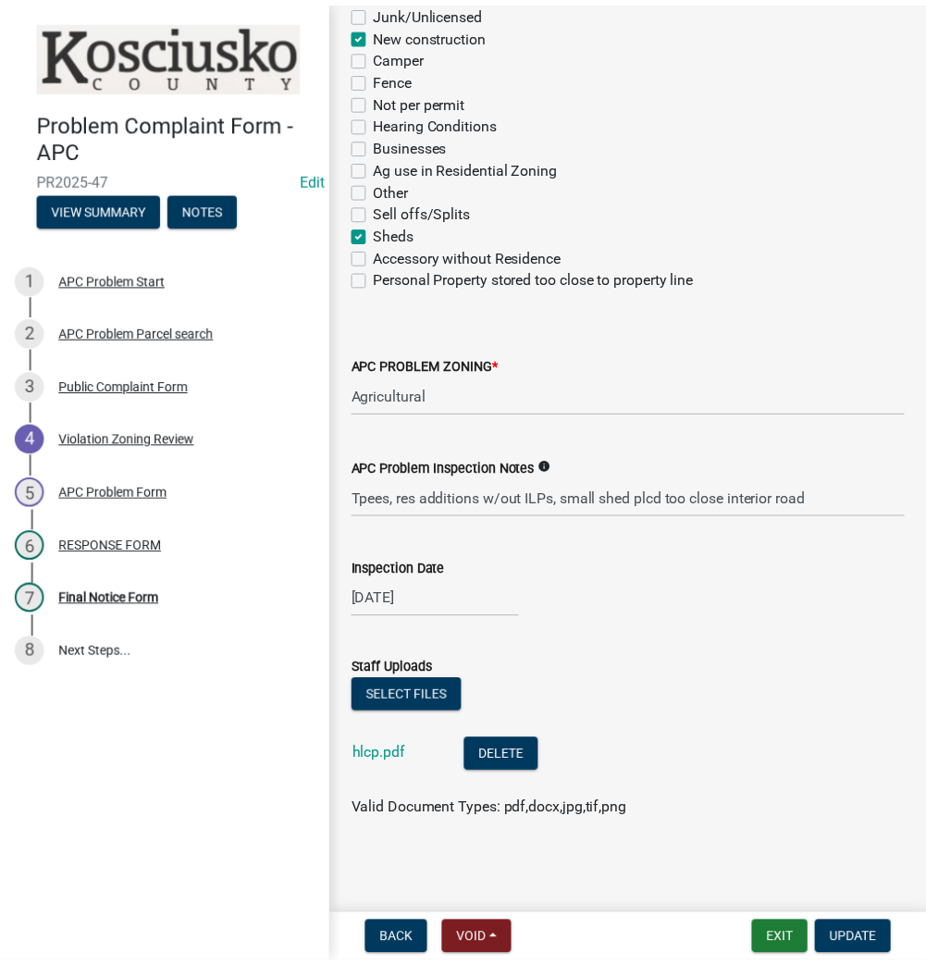
scroll to position [359, 0]
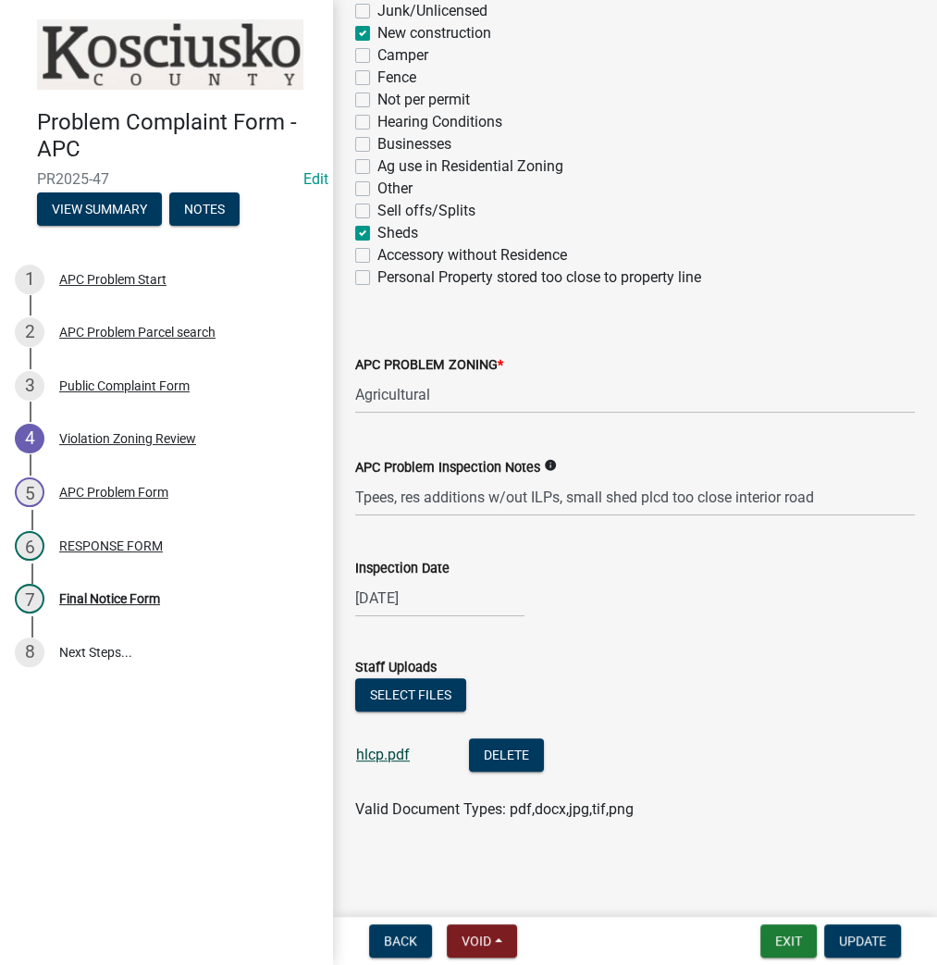
click at [390, 752] on link "hlcp.pdf" at bounding box center [383, 755] width 54 height 18
click at [780, 943] on button "Exit" at bounding box center [789, 940] width 56 height 33
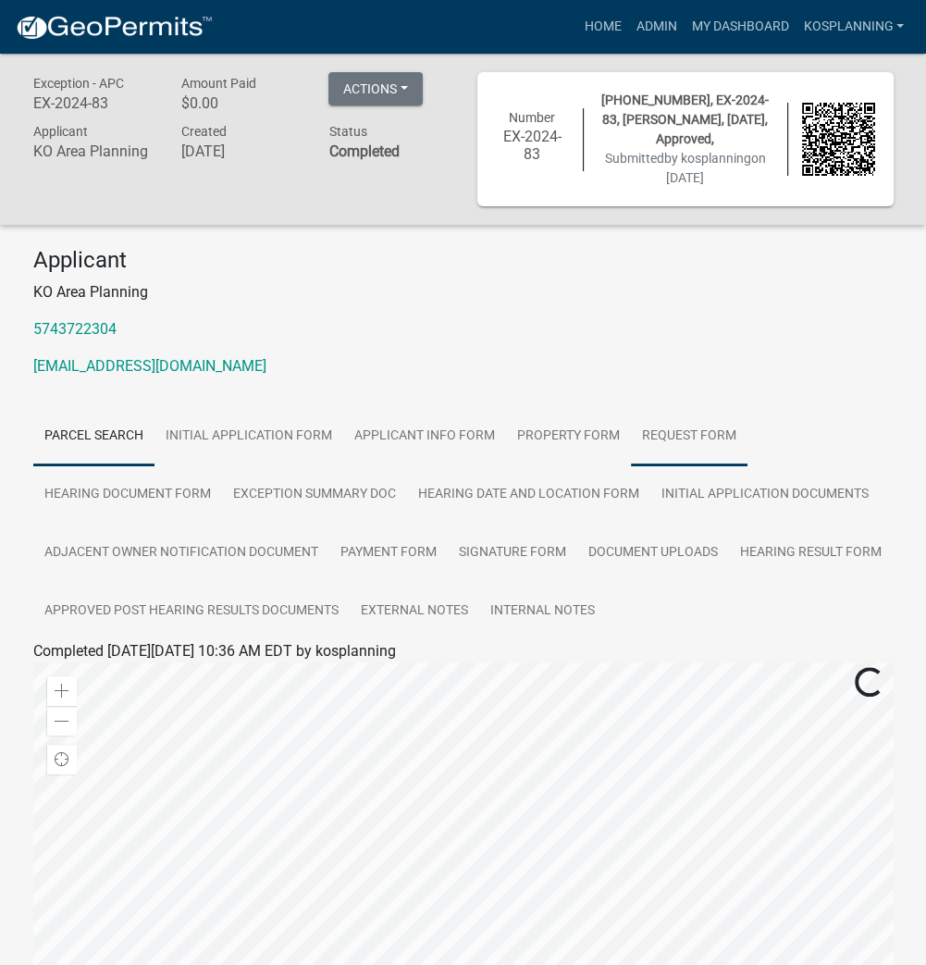
click at [677, 440] on link "Request Form" at bounding box center [689, 436] width 117 height 59
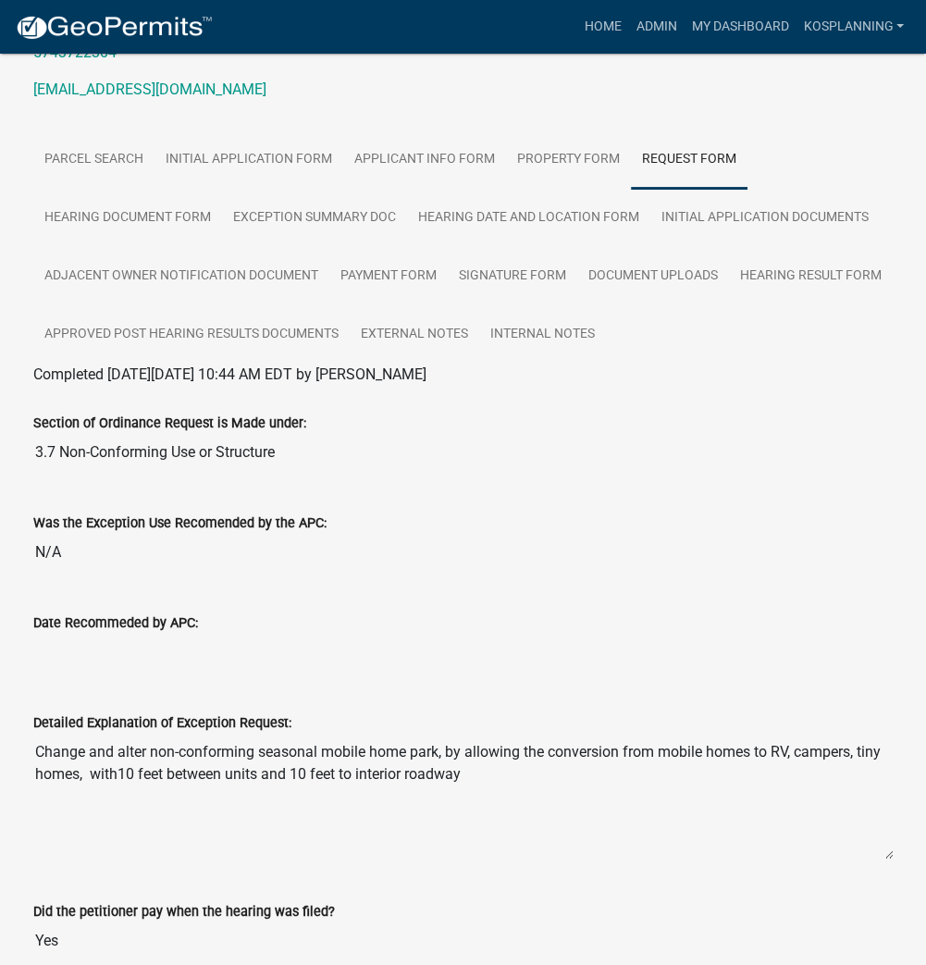
scroll to position [266, 0]
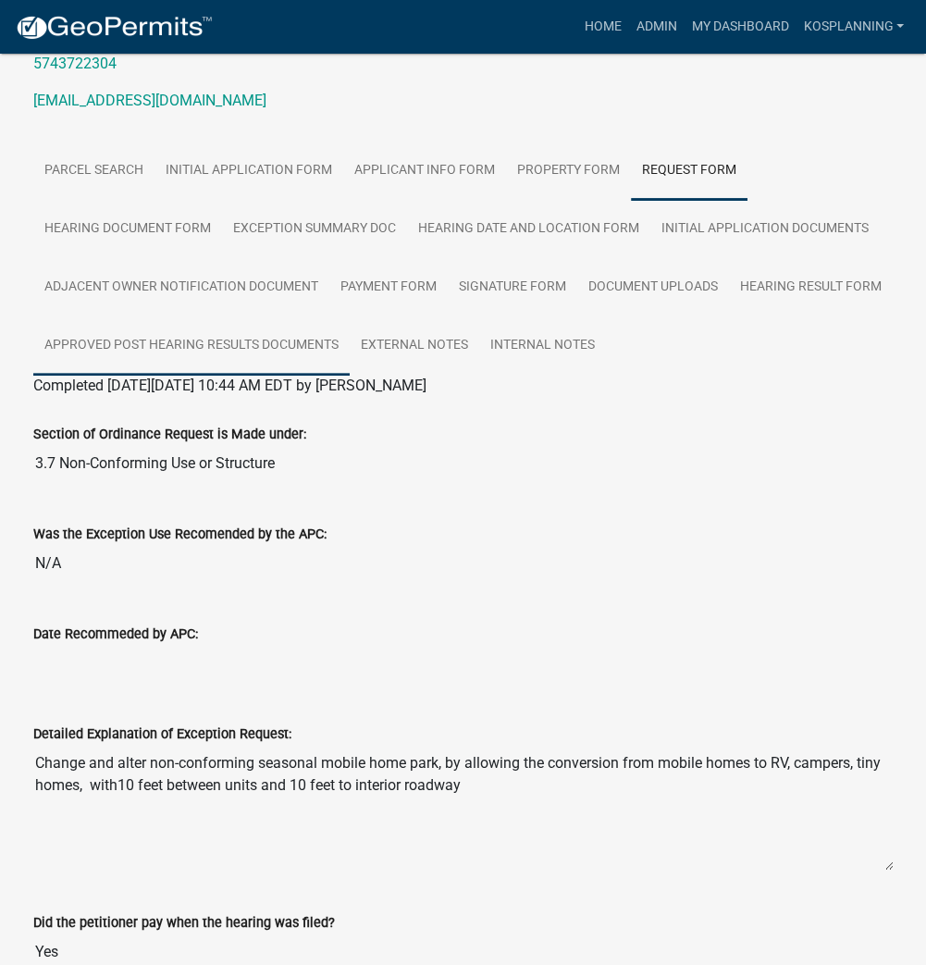
click at [252, 349] on link "Approved Post Hearing Results Documents" at bounding box center [191, 345] width 316 height 59
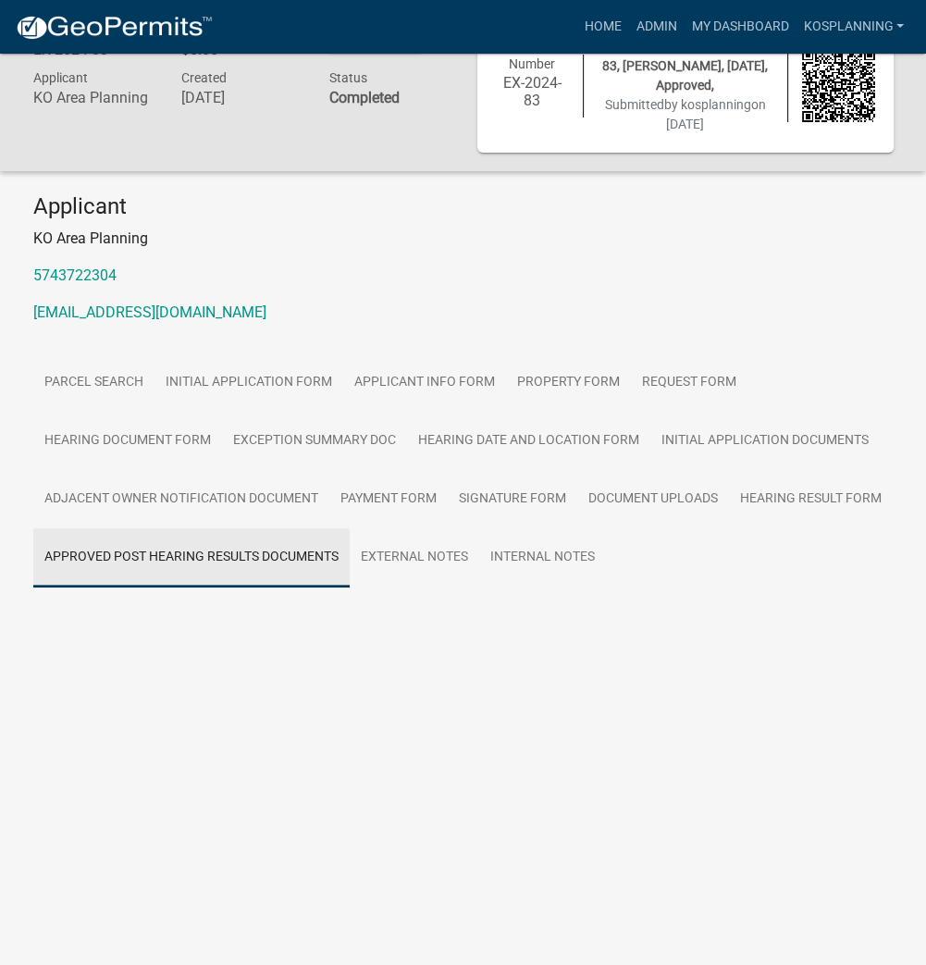
scroll to position [54, 0]
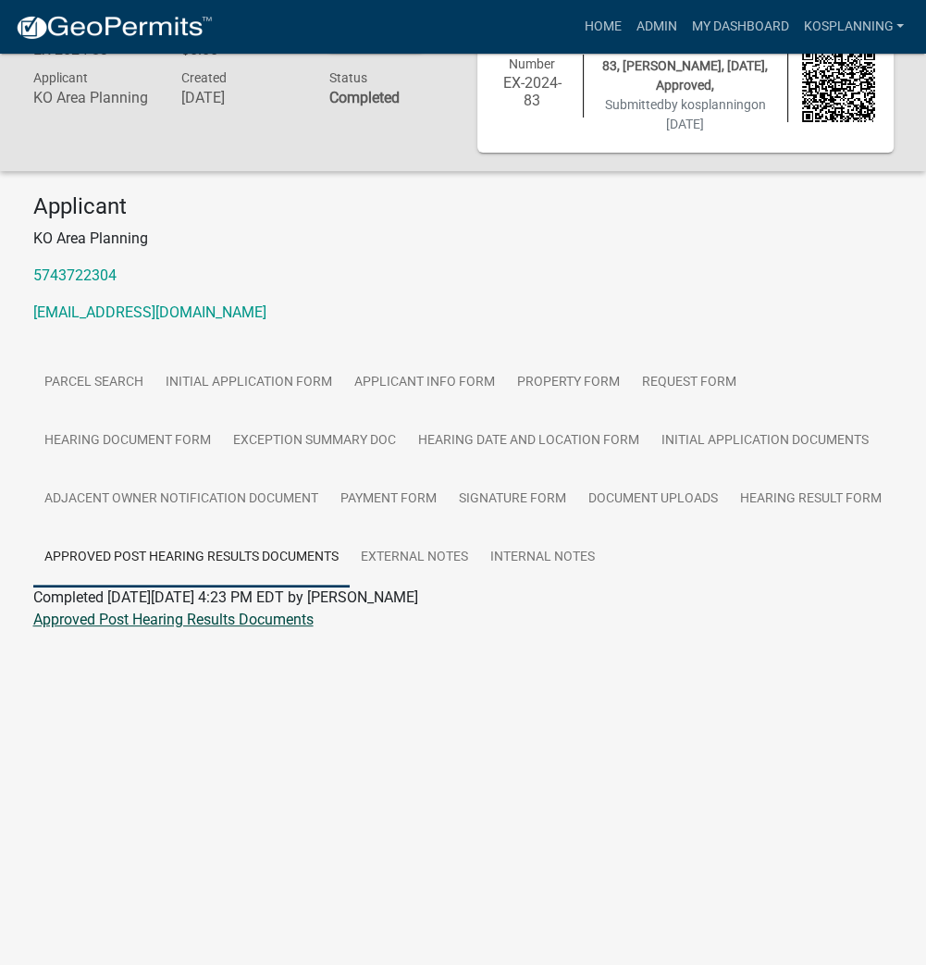
click at [210, 619] on link "Approved Post Hearing Results Documents" at bounding box center [173, 620] width 280 height 18
